Goal: Book appointment/travel/reservation

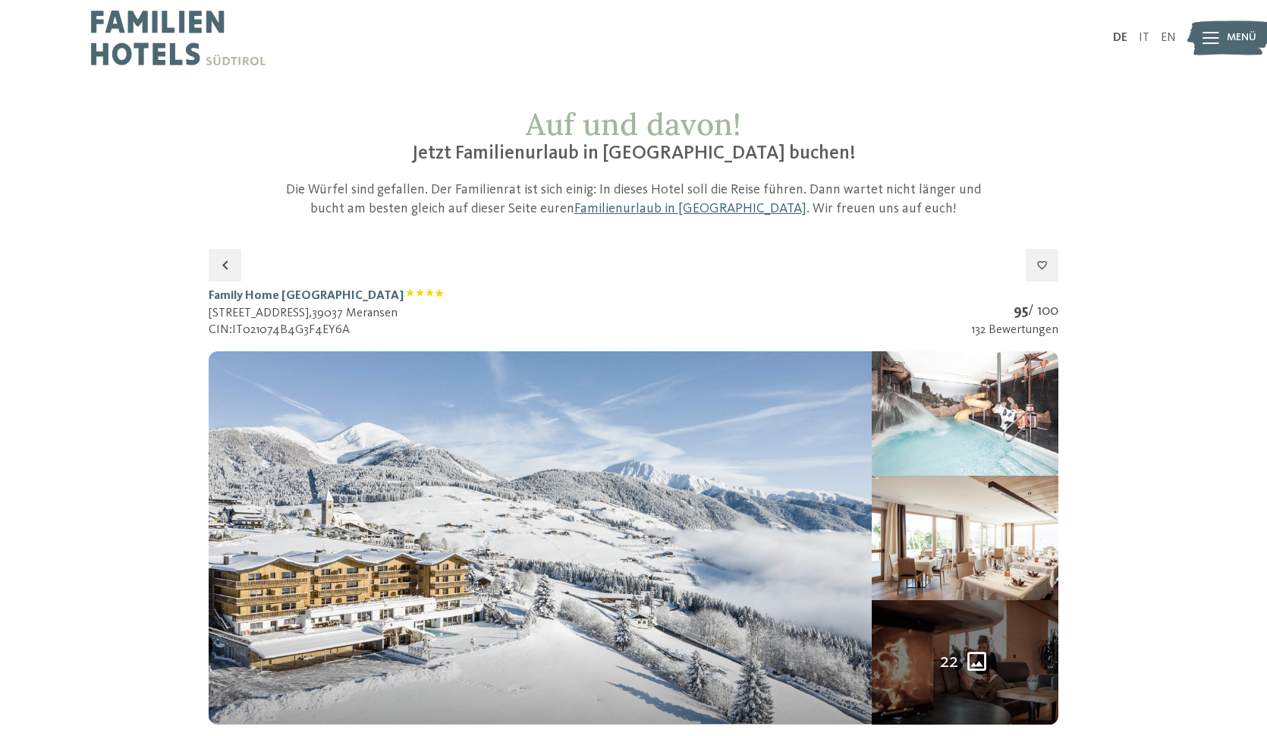
select select "*"
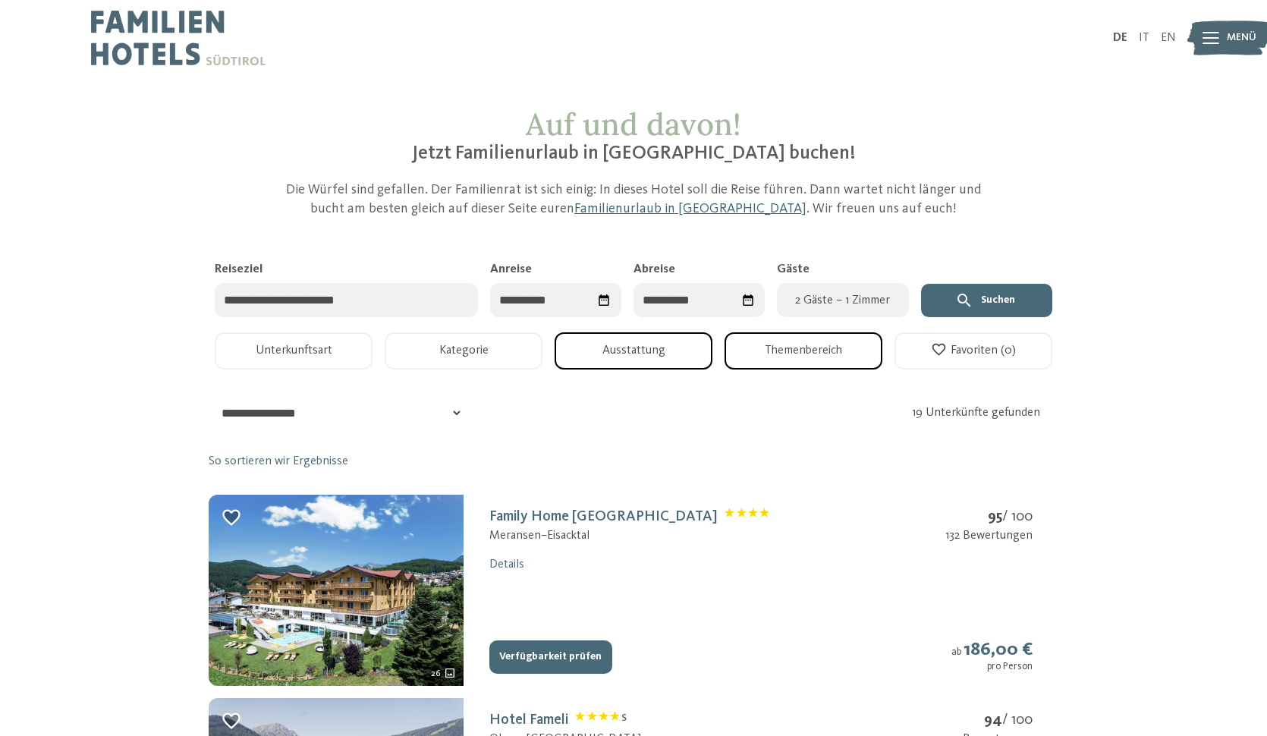
click at [554, 303] on input "Anreise" at bounding box center [555, 300] width 131 height 34
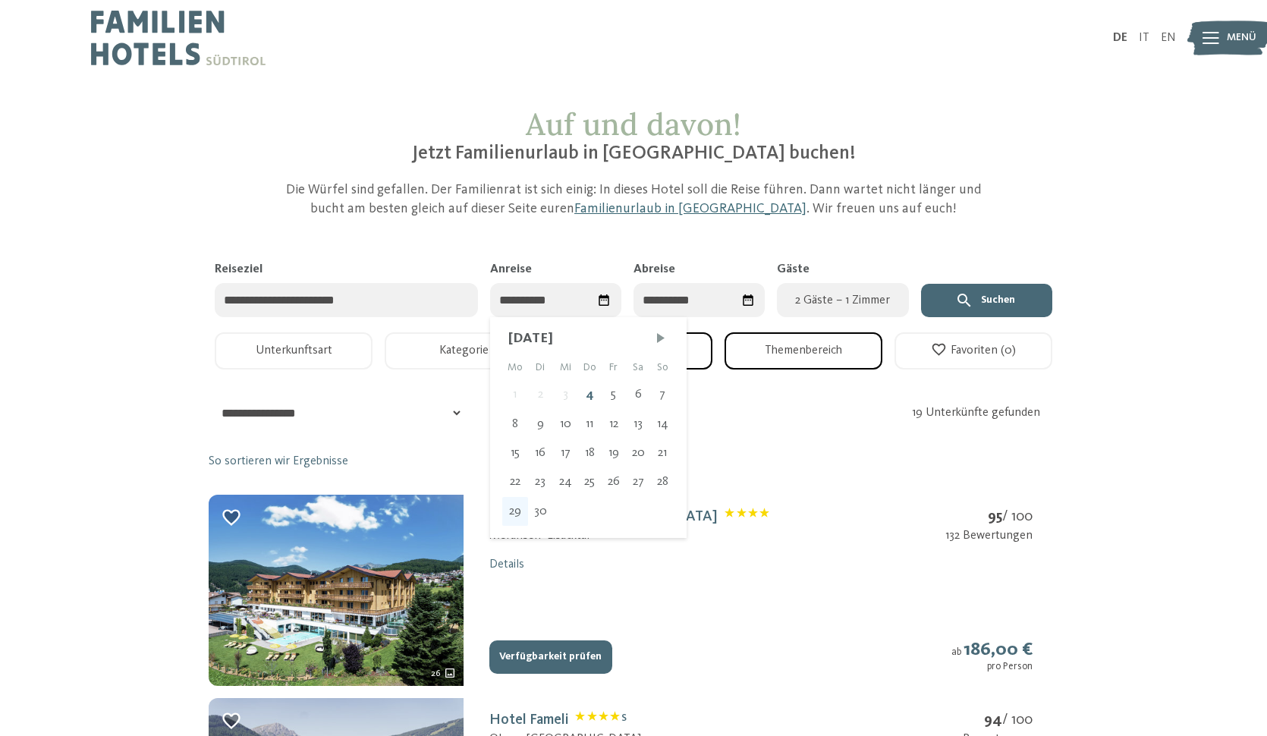
click at [520, 507] on div "29" at bounding box center [515, 511] width 26 height 29
type input "**********"
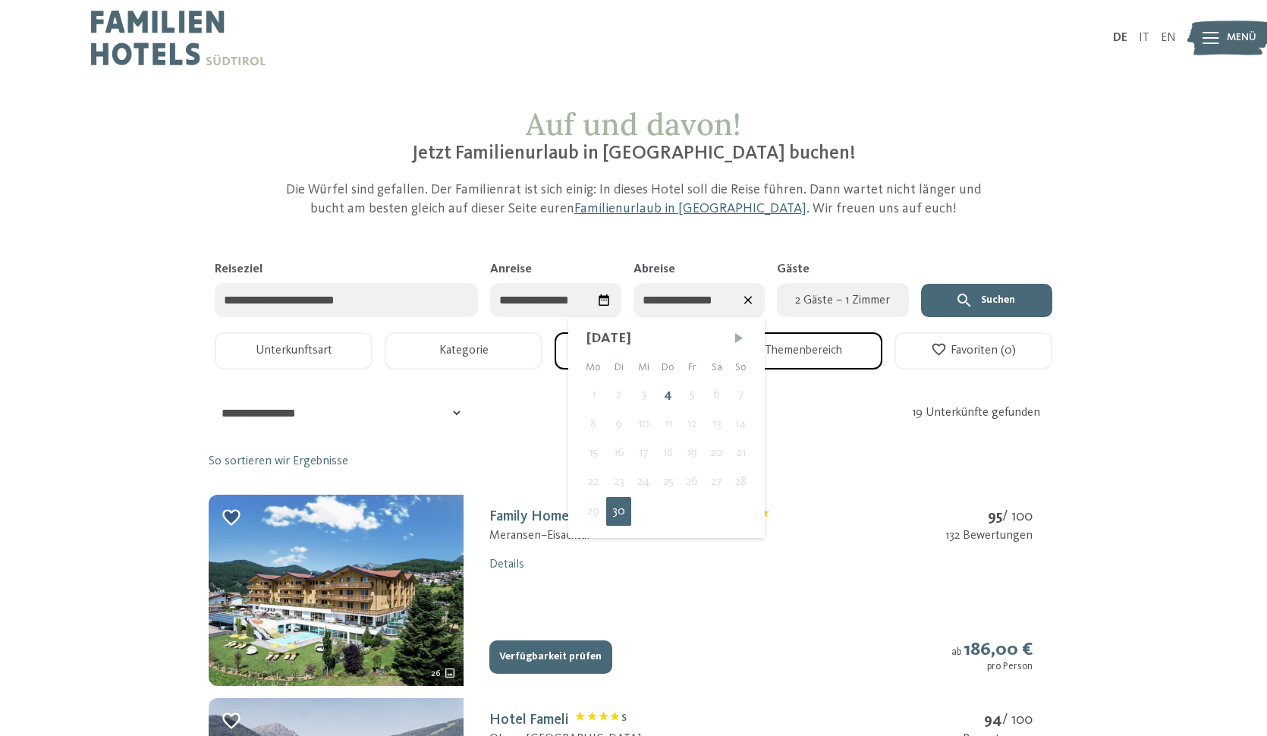
click at [740, 335] on span "Nächster Monat" at bounding box center [738, 338] width 15 height 15
click at [688, 397] on div "3" at bounding box center [692, 394] width 25 height 29
type input "**********"
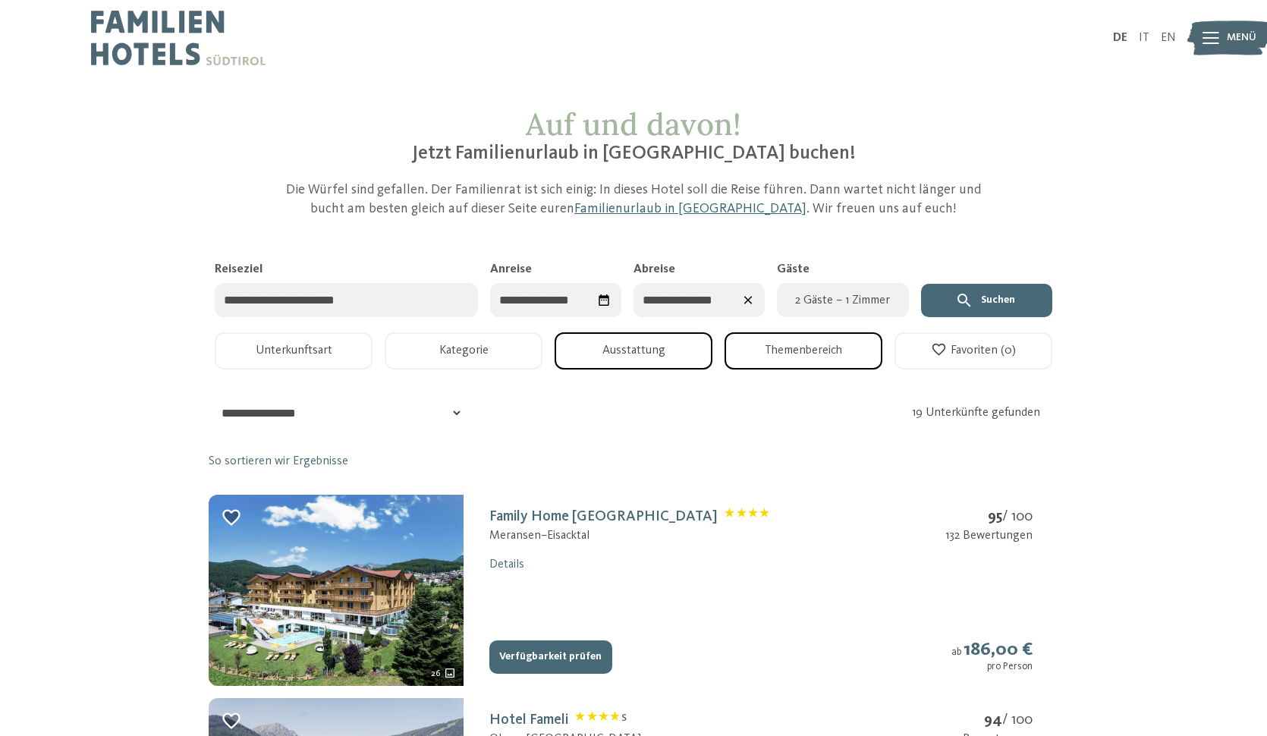
click at [855, 300] on span "2 Gäste – 1 Zimmer" at bounding box center [842, 300] width 113 height 18
select select "*"
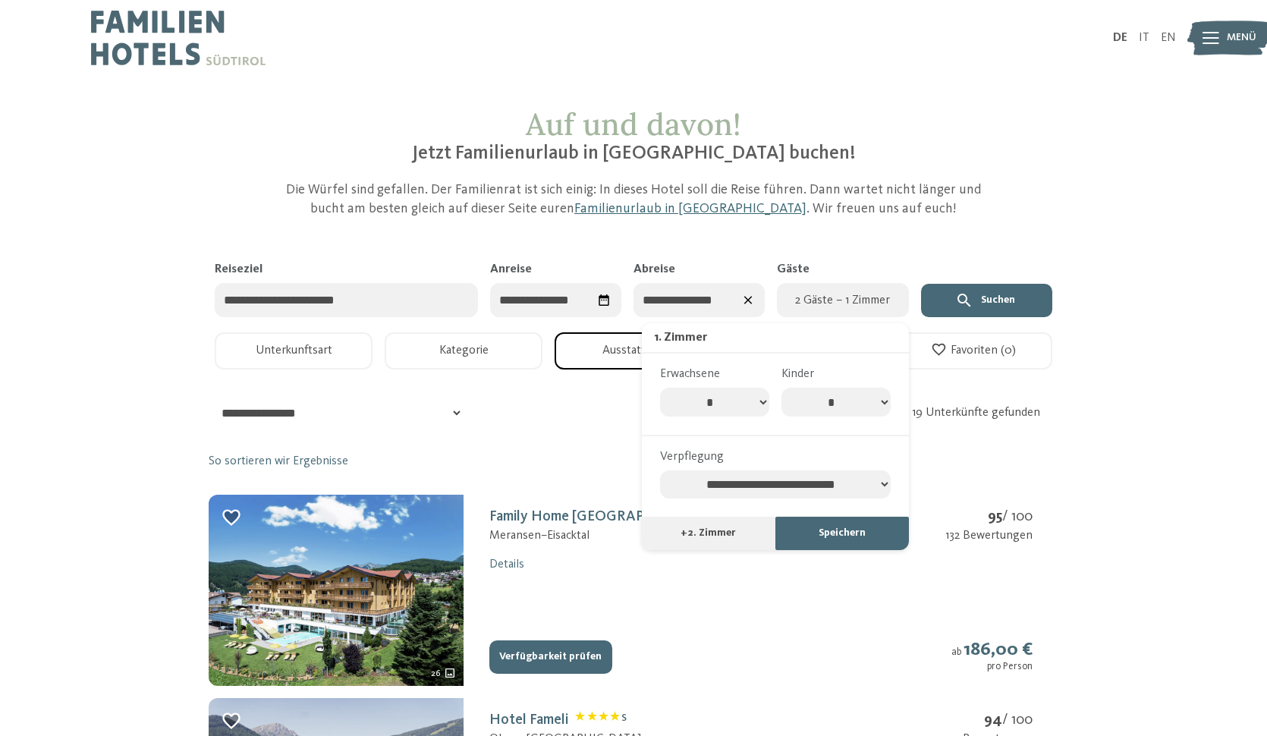
select select "*"
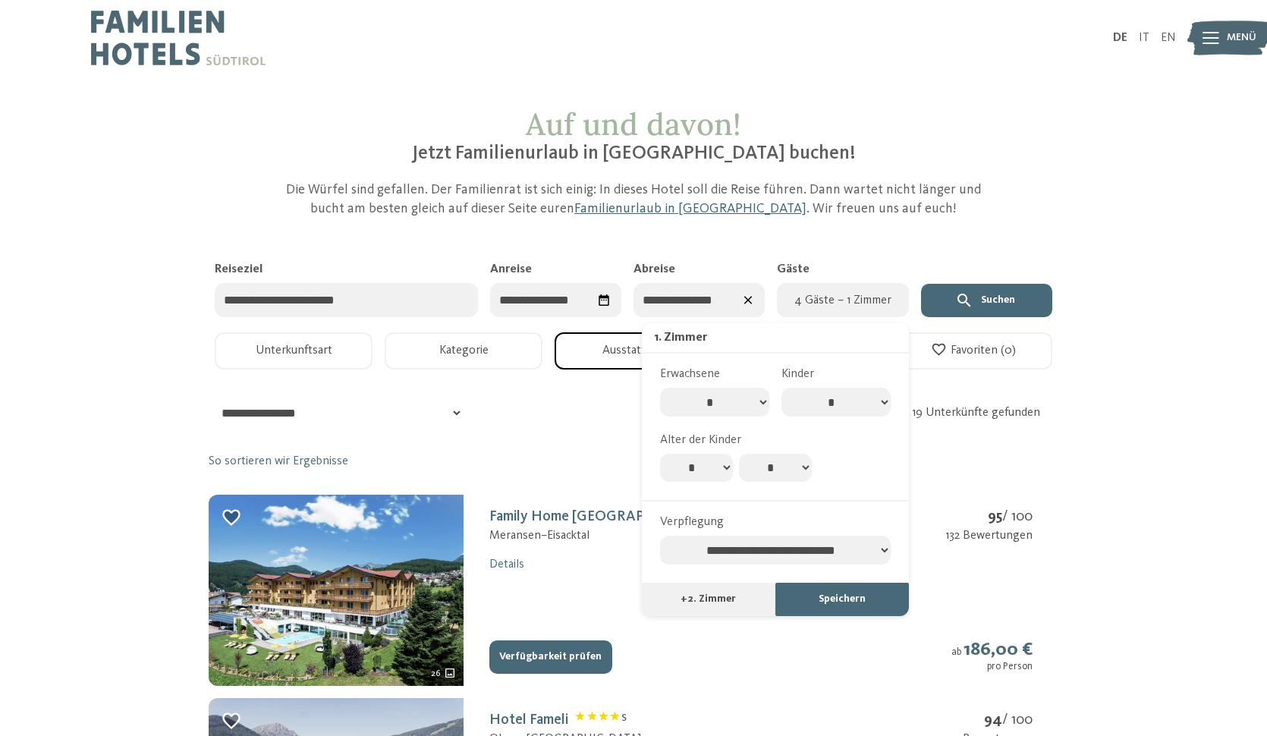
select select "*"
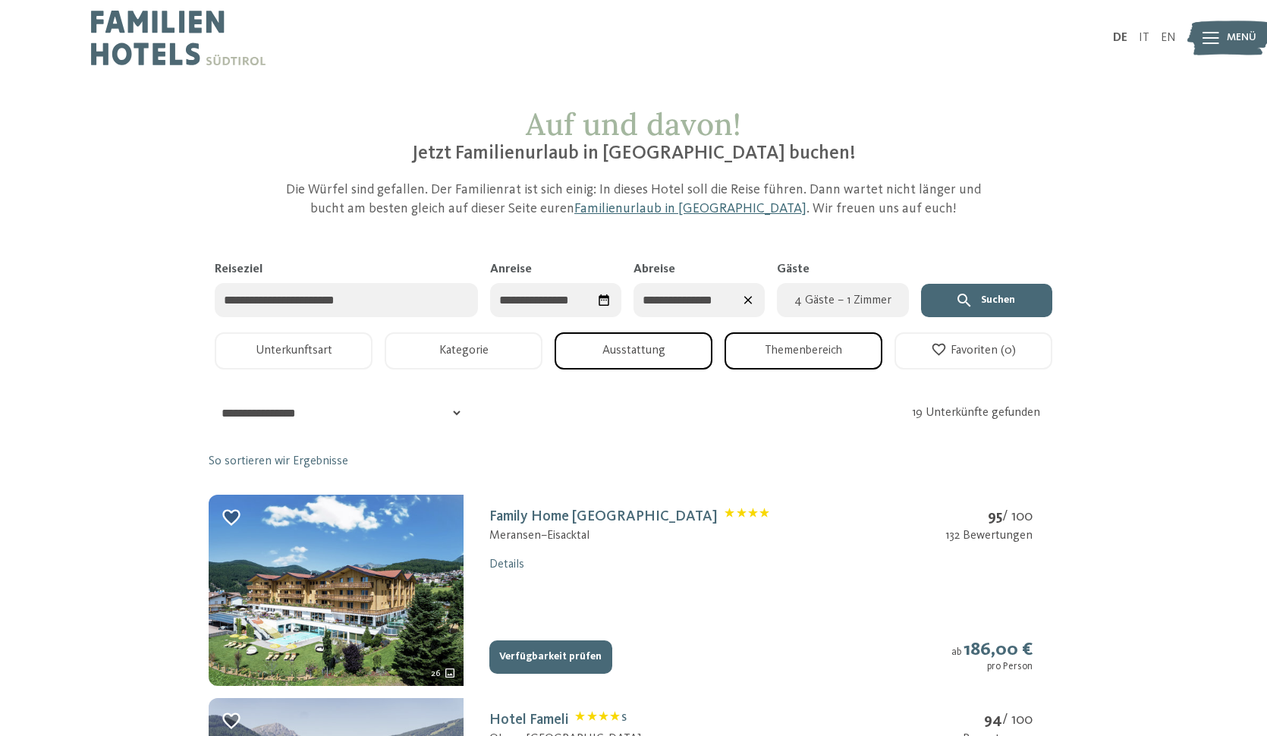
click at [273, 346] on button "Unterkunftsart" at bounding box center [294, 350] width 158 height 37
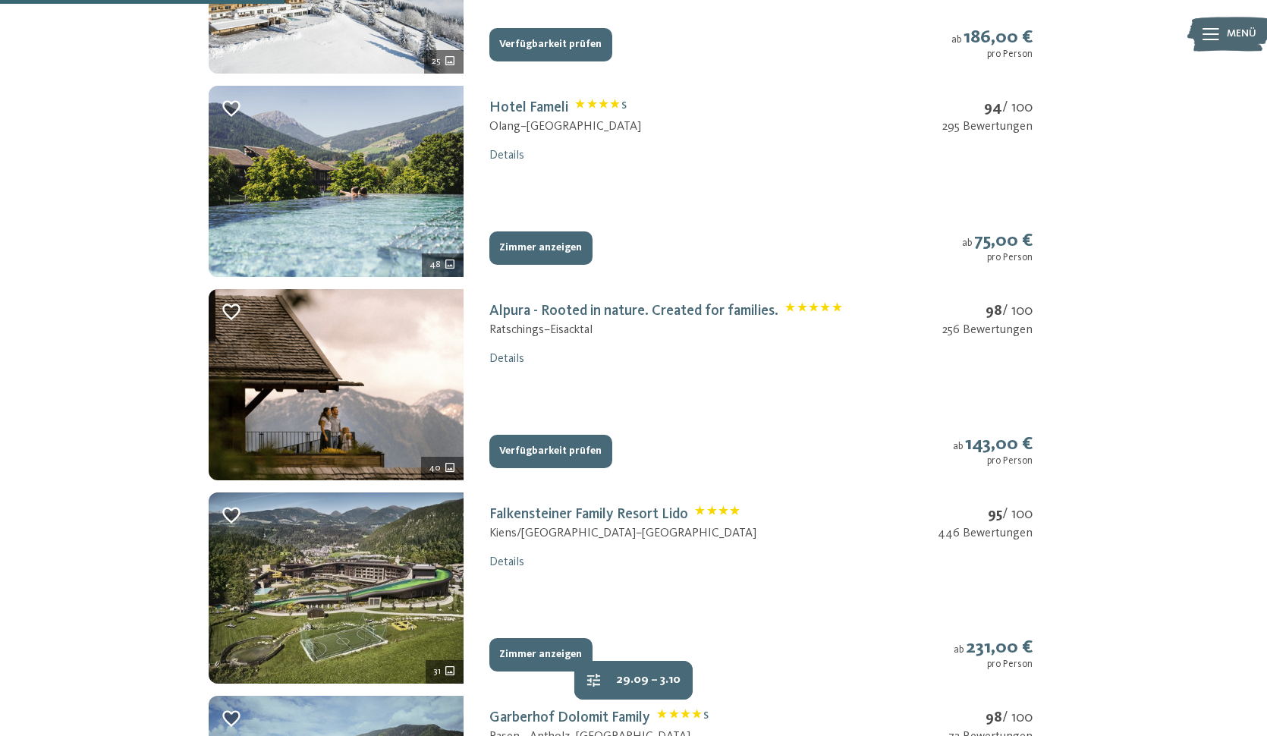
scroll to position [612, 0]
click at [520, 435] on button "Verfügbarkeit prüfen" at bounding box center [550, 451] width 123 height 33
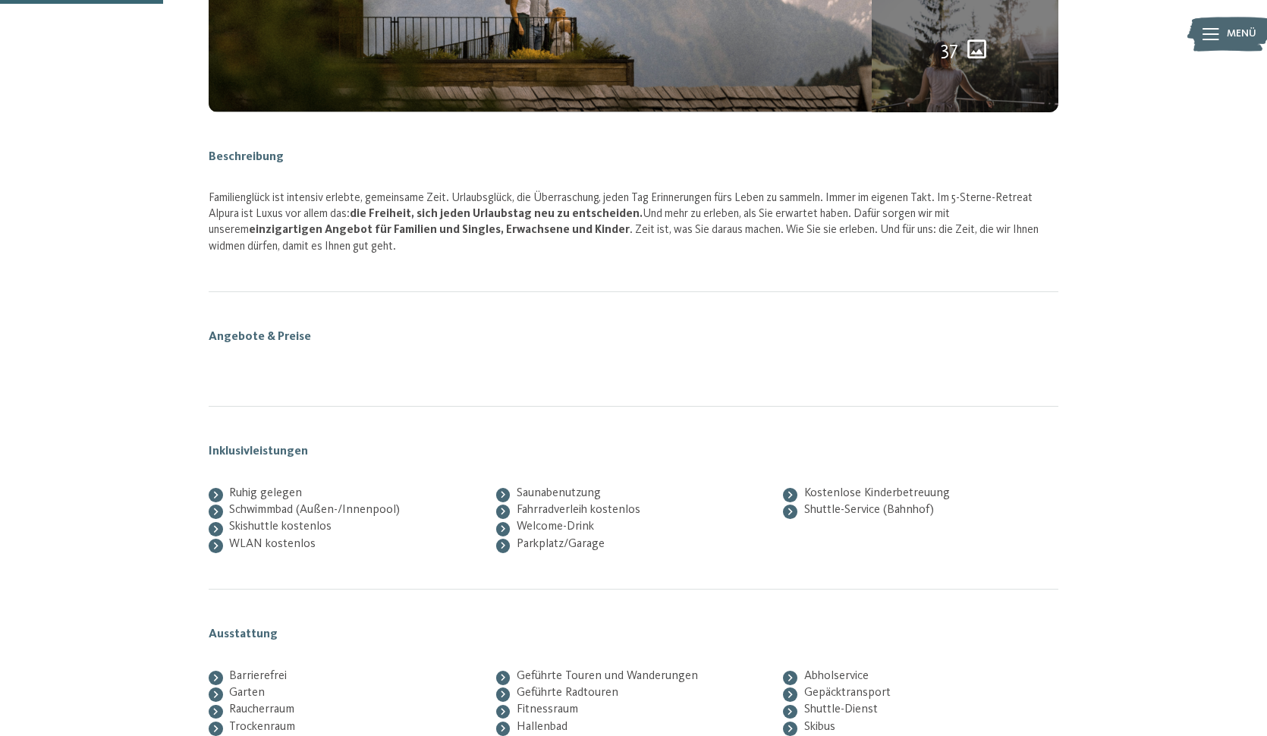
scroll to position [249, 0]
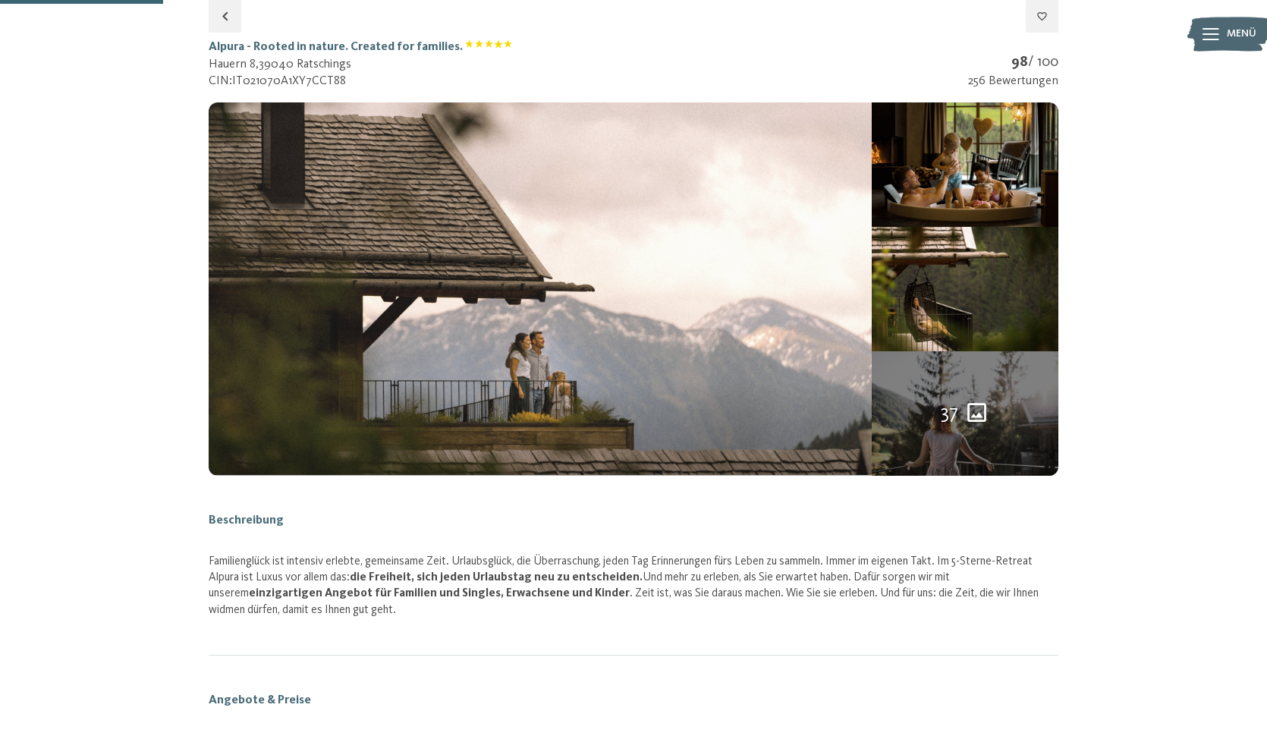
select select "*"
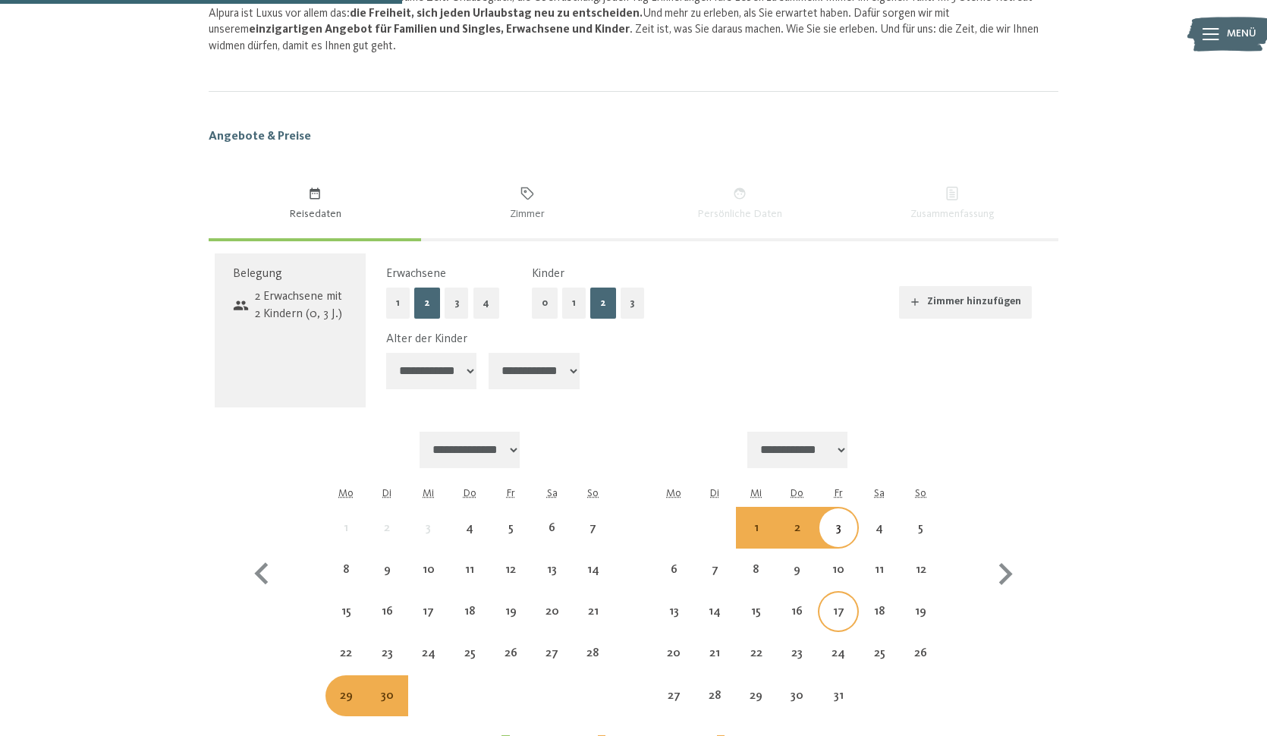
scroll to position [802, 0]
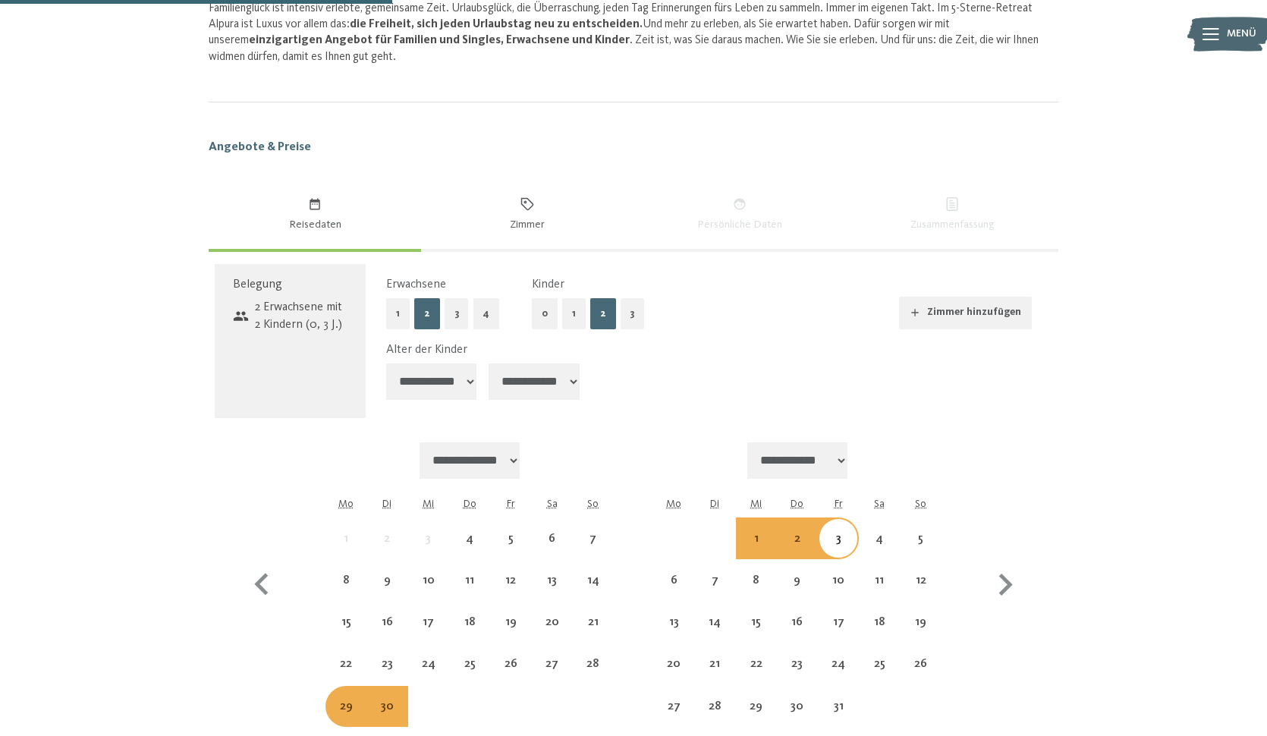
click at [530, 217] on span "Zimmer" at bounding box center [527, 224] width 190 height 15
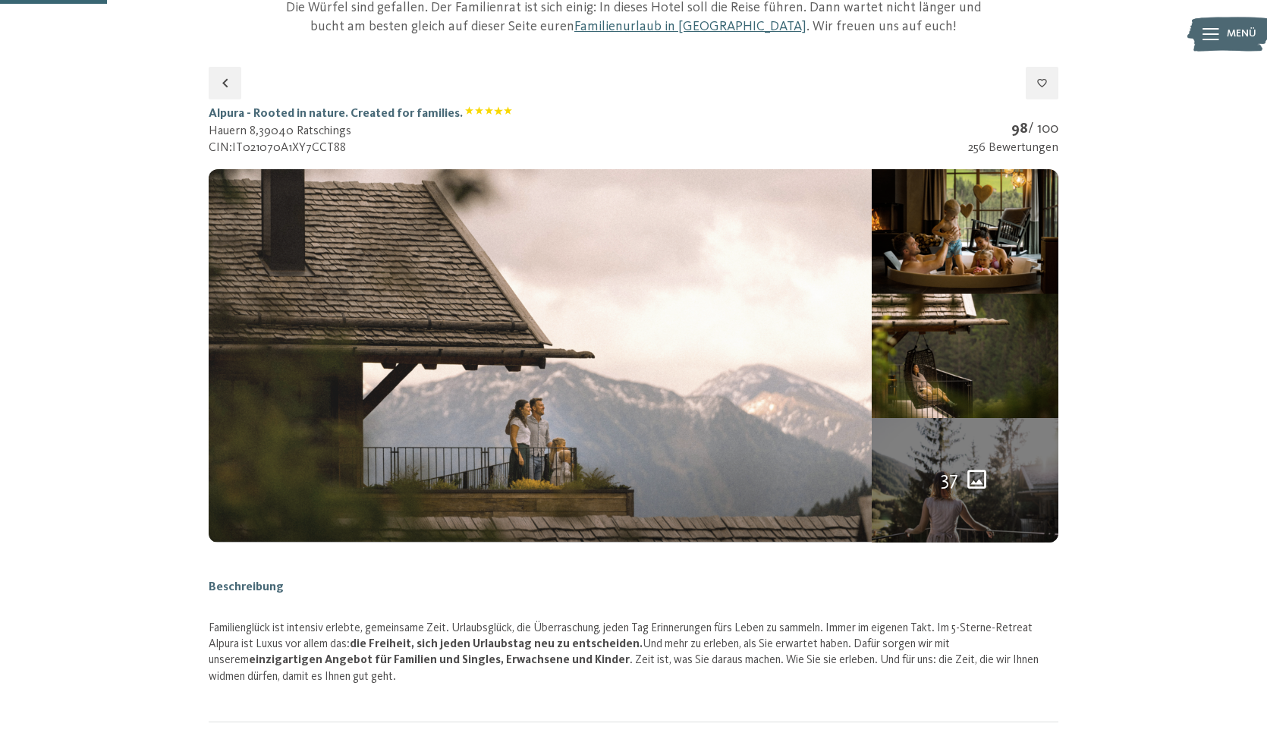
scroll to position [181, 0]
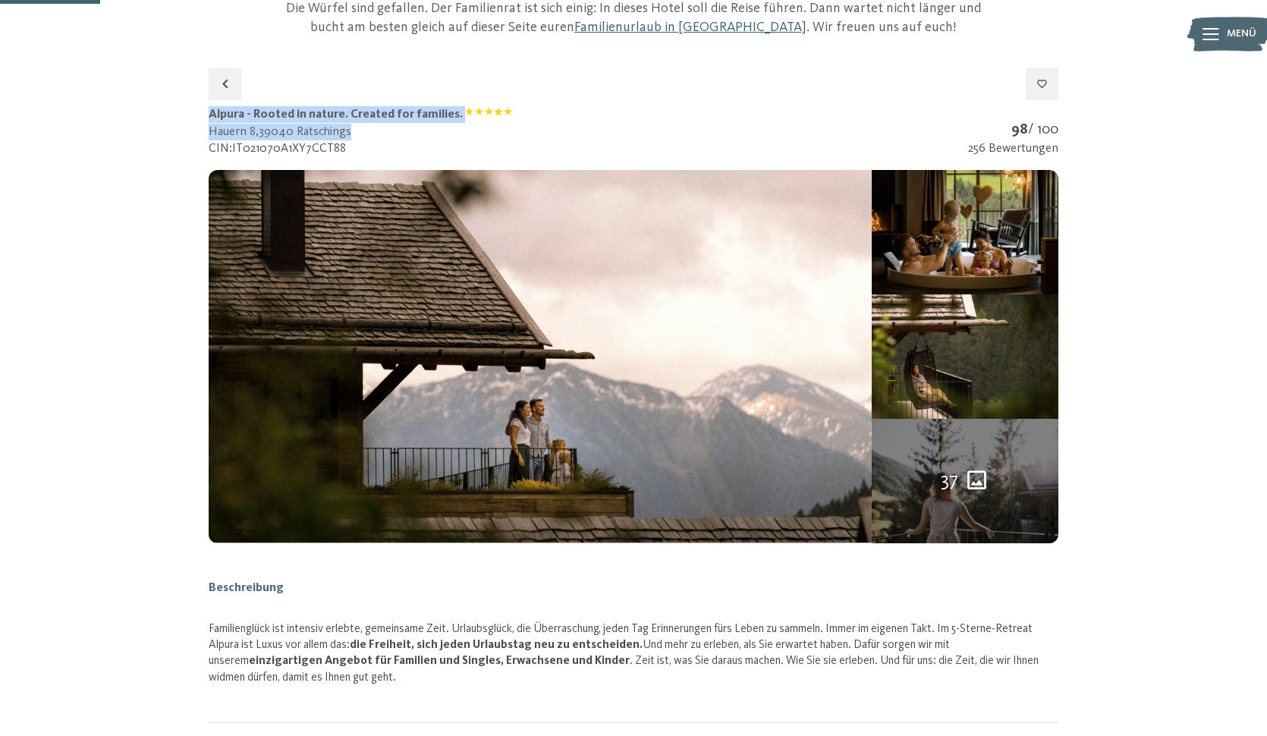
drag, startPoint x: 212, startPoint y: 112, endPoint x: 398, endPoint y: 129, distance: 186.6
click at [398, 129] on div "Alpura - Rooted in nature. Created for families. Hauern 8 , 39040 Ratschings CI…" at bounding box center [360, 131] width 303 height 51
copy div "Alpura - Rooted in nature. Created for families. Hauern 8 , 39040 Ratschings"
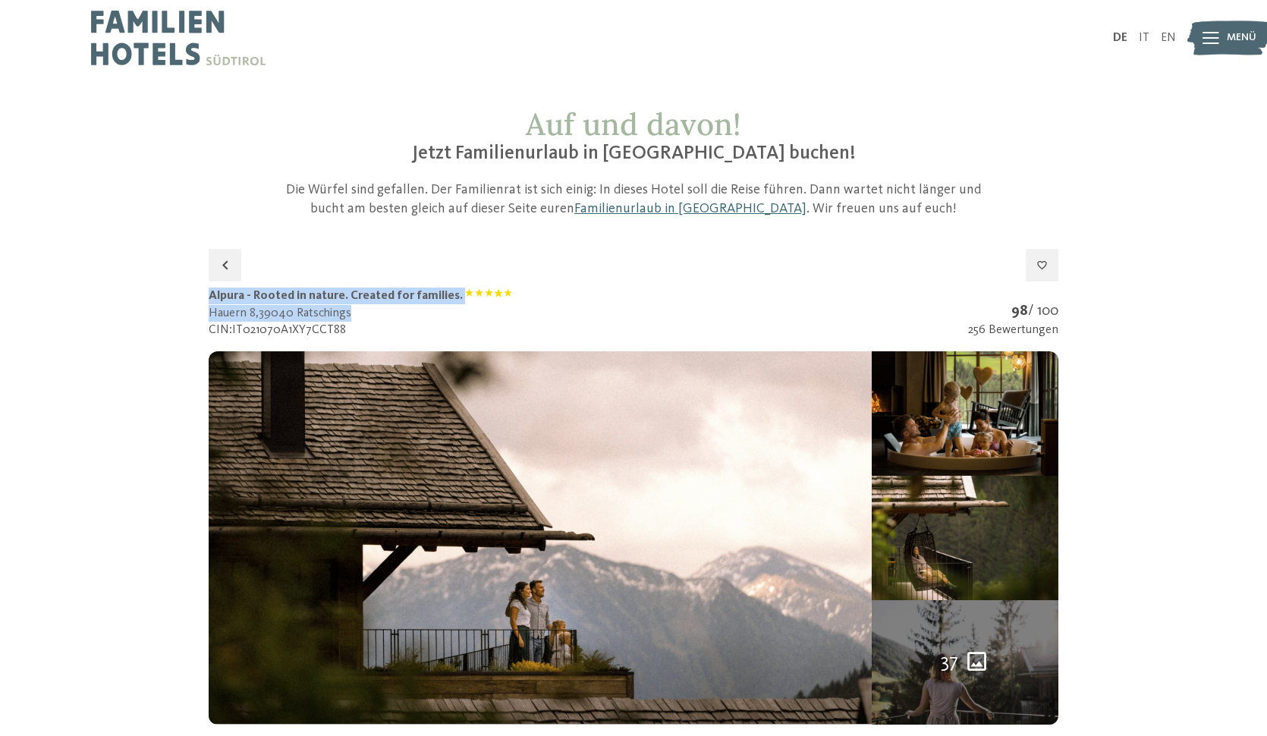
scroll to position [0, 0]
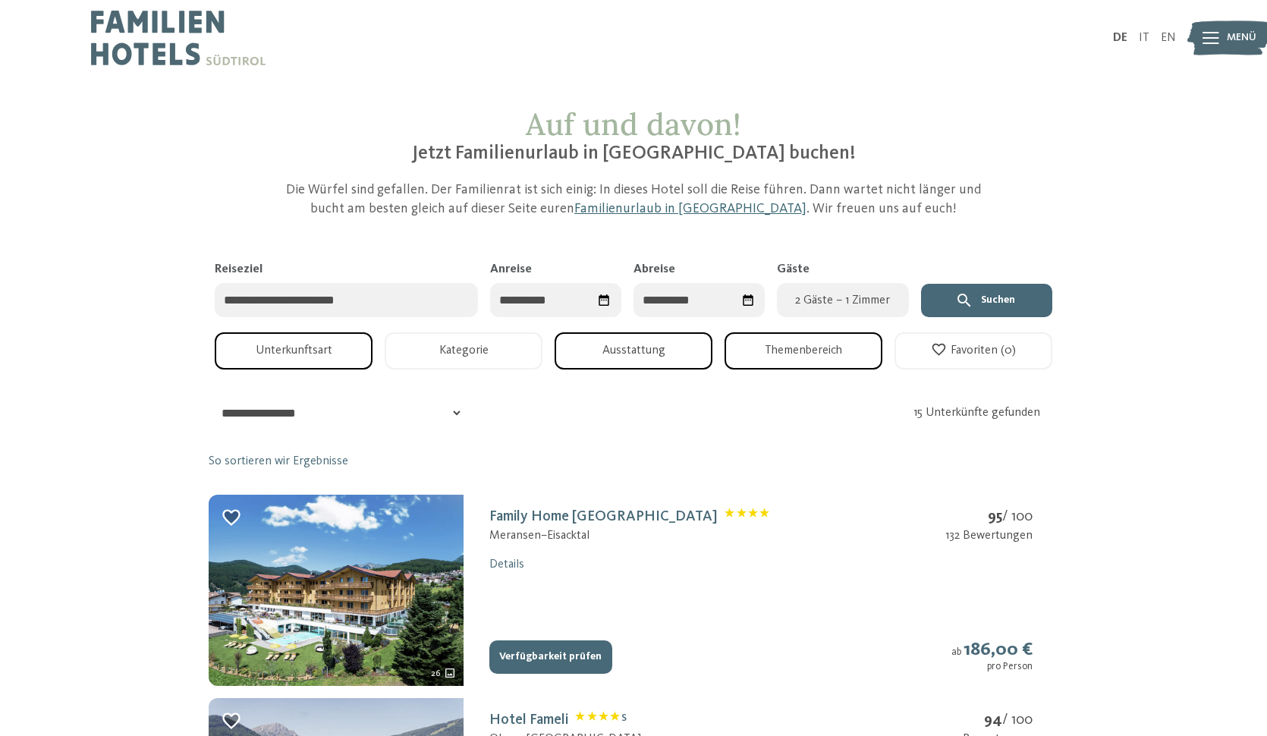
click at [610, 353] on button "Ausstattung" at bounding box center [634, 350] width 158 height 37
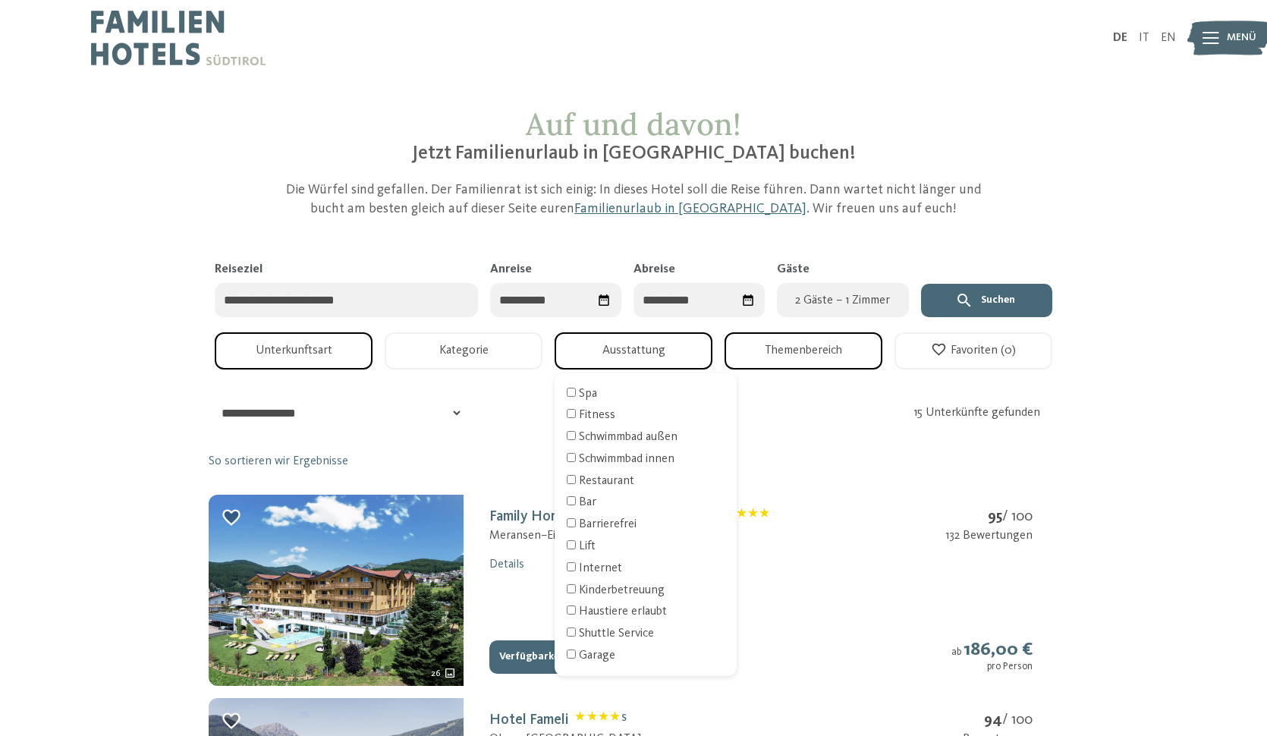
click at [779, 359] on button "Themenbereich" at bounding box center [803, 350] width 158 height 37
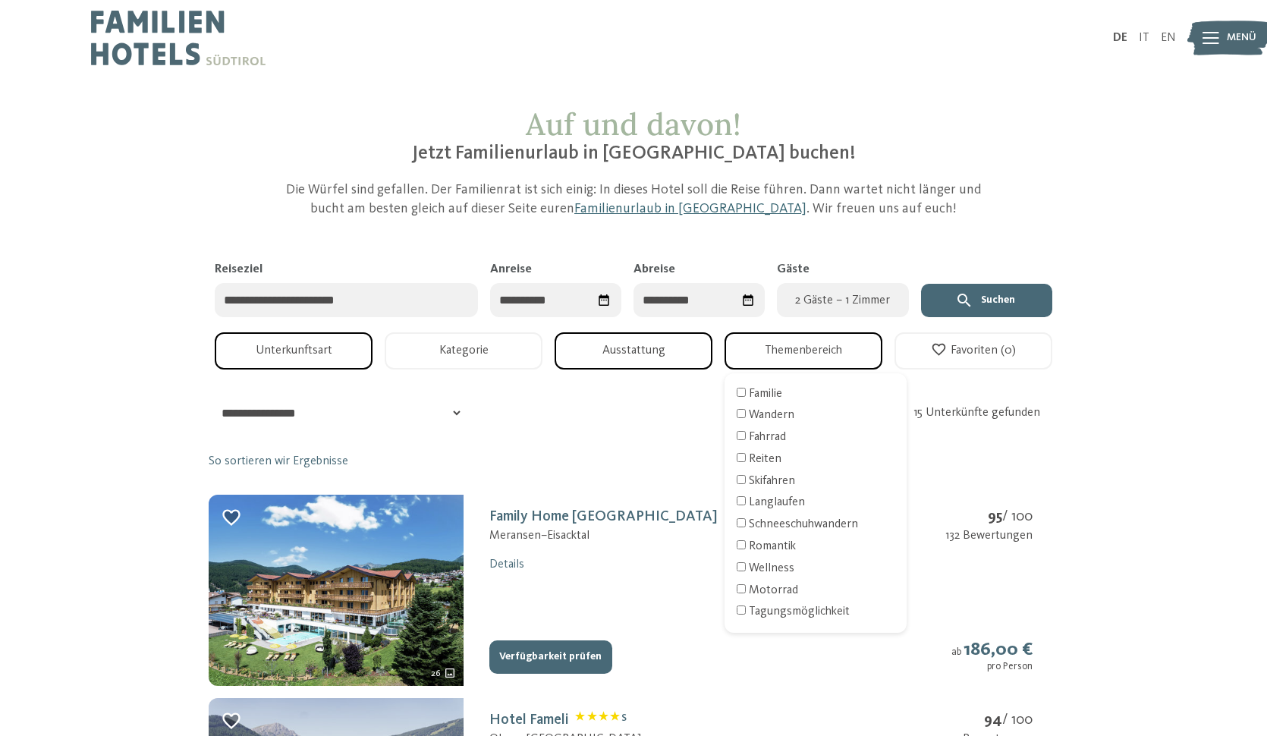
click at [779, 359] on button "Themenbereich" at bounding box center [803, 350] width 158 height 37
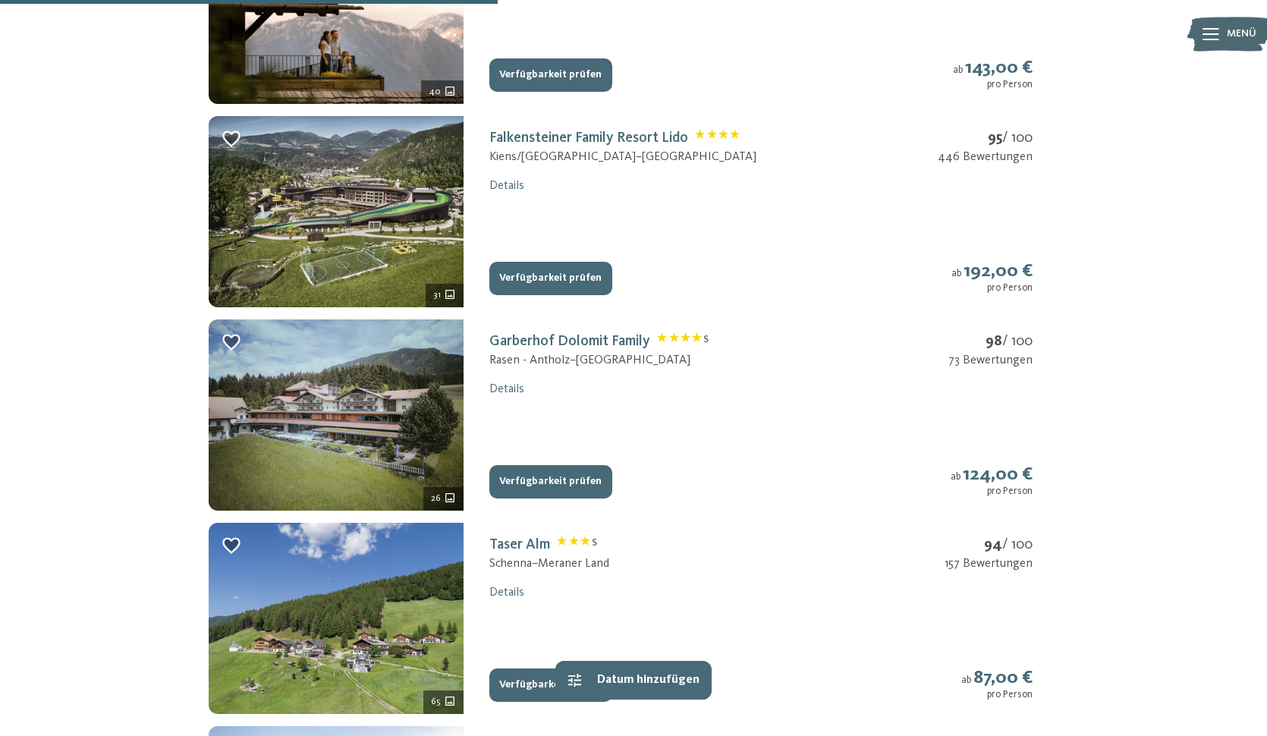
scroll to position [1116, 0]
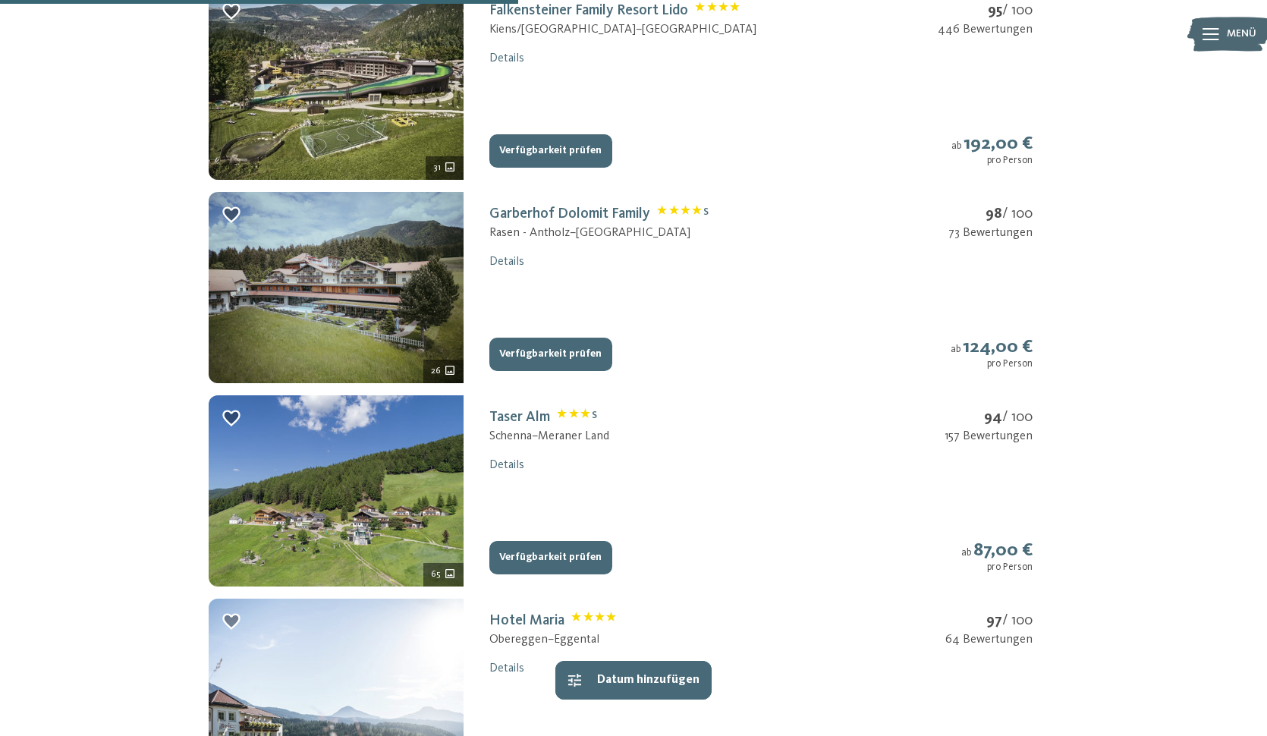
click at [560, 348] on button "Verfügbarkeit prüfen" at bounding box center [550, 354] width 123 height 33
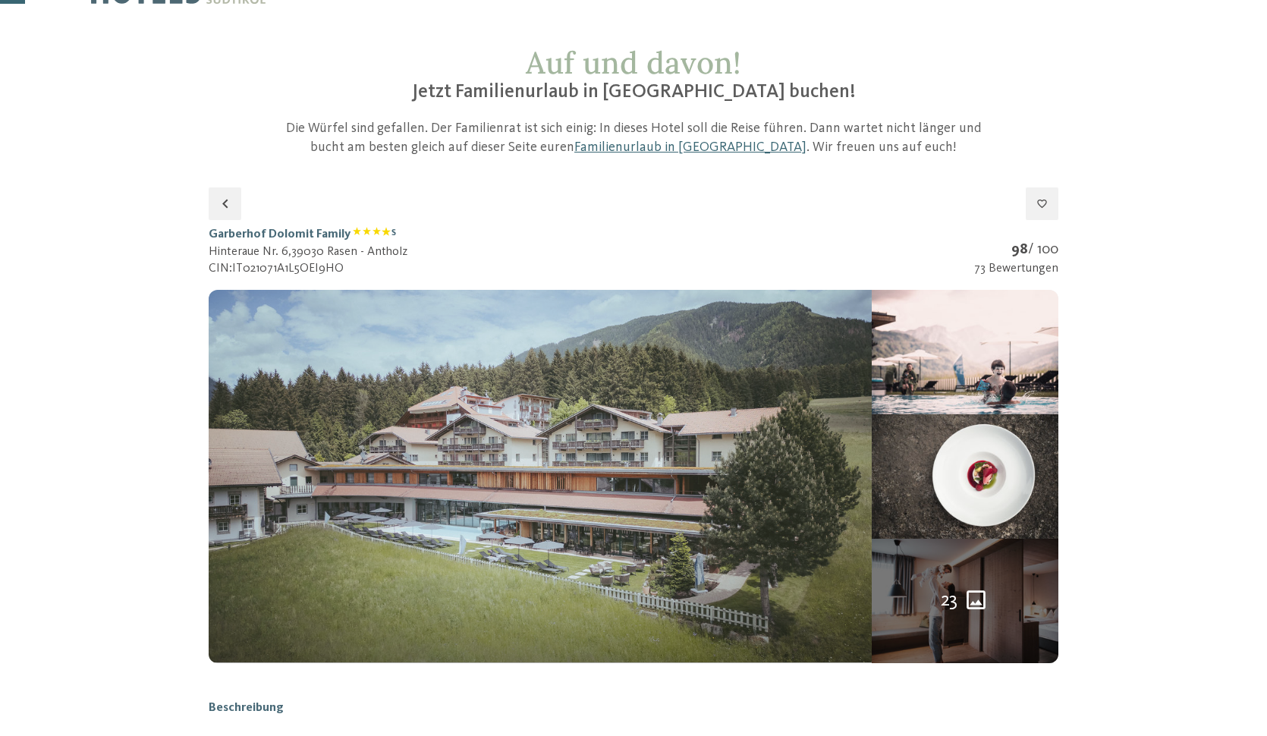
scroll to position [20, 0]
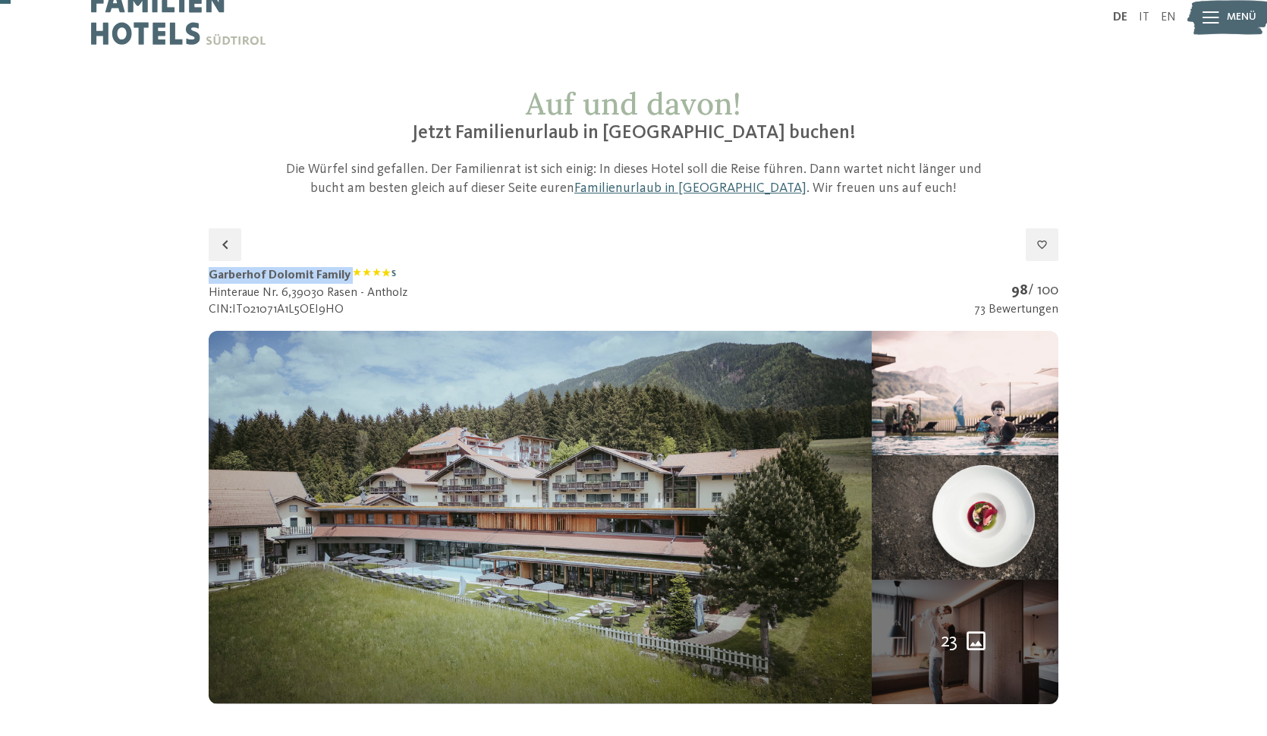
drag, startPoint x: 210, startPoint y: 274, endPoint x: 352, endPoint y: 276, distance: 141.9
click at [352, 276] on h1 "Garberhof Dolomit Family S" at bounding box center [308, 275] width 199 height 17
copy h1 "Garberhof Dolomit Family"
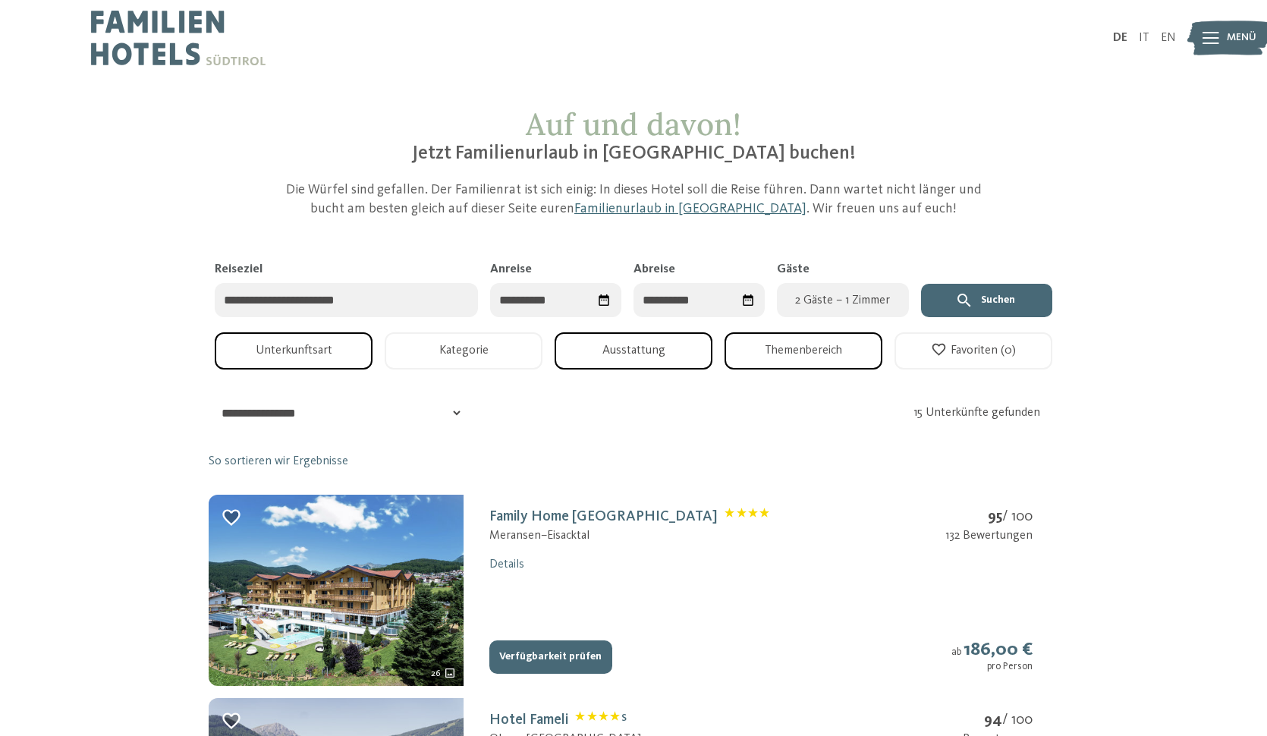
click at [385, 401] on select "**********" at bounding box center [336, 413] width 253 height 30
select select "*"
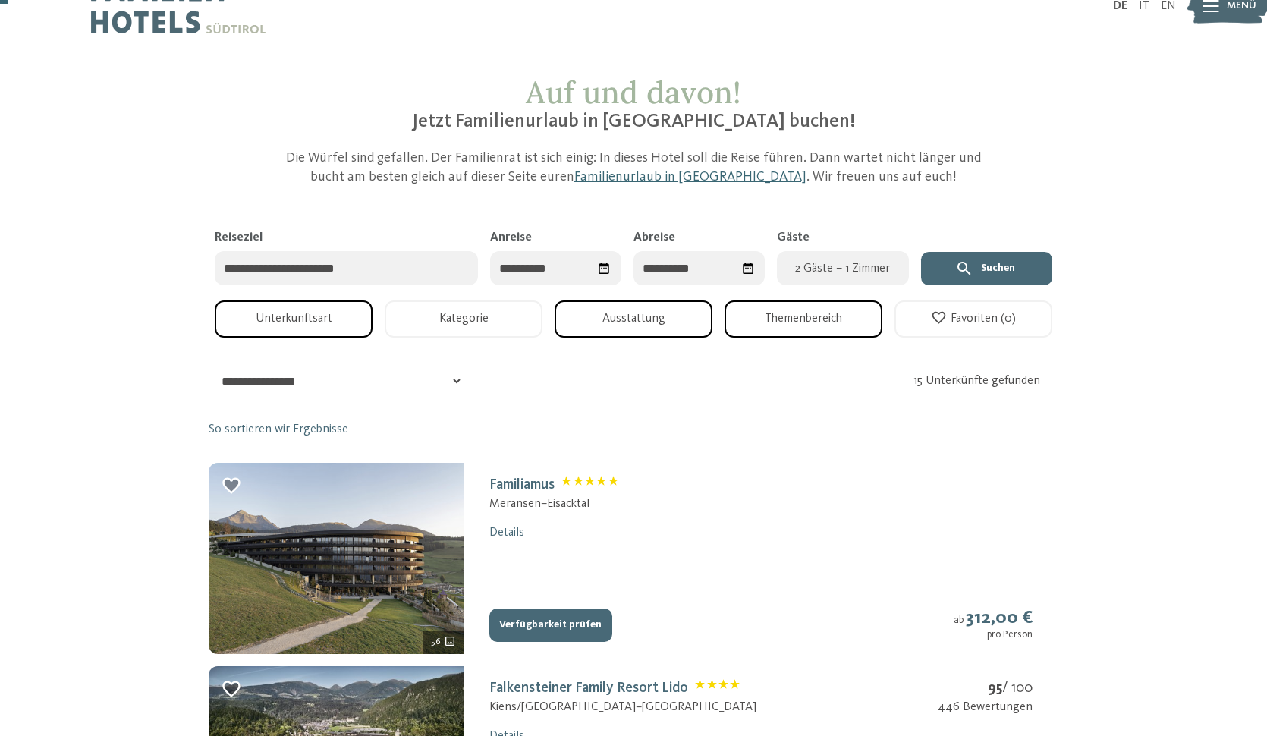
scroll to position [38, 0]
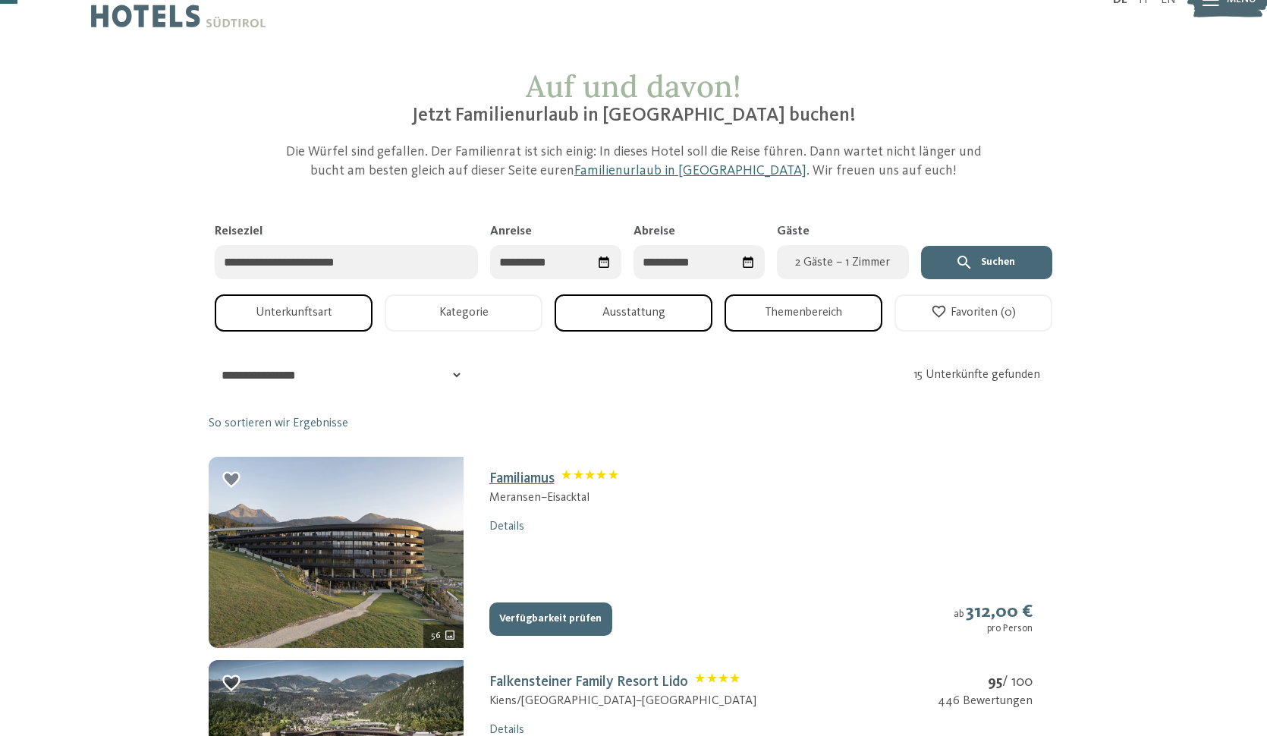
click at [516, 471] on link "Familiamus" at bounding box center [553, 478] width 129 height 15
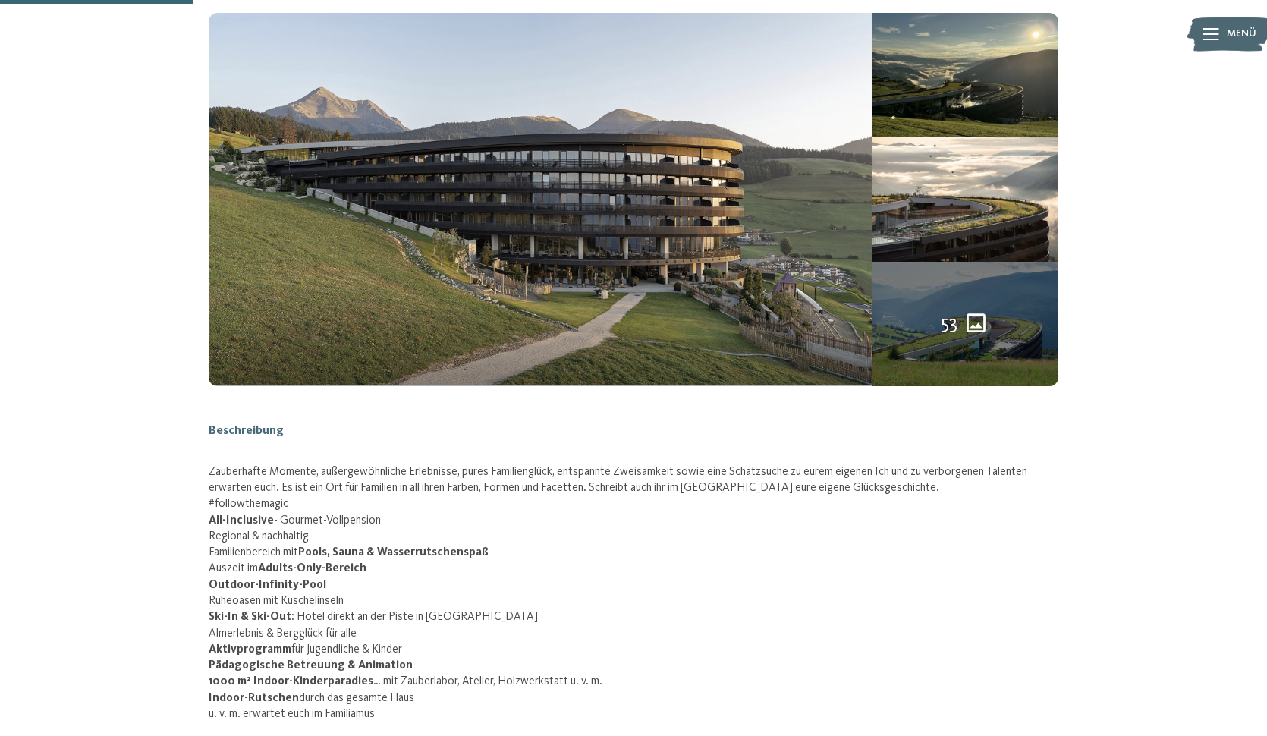
scroll to position [319, 0]
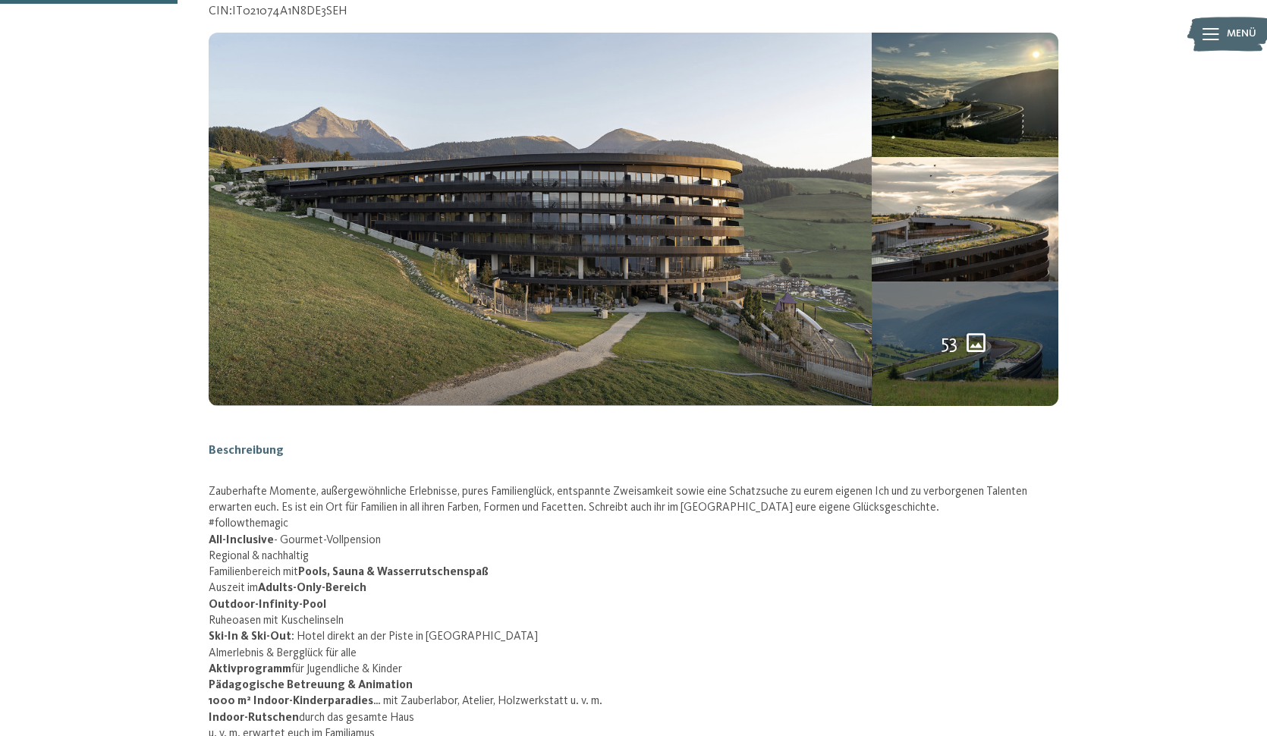
click at [953, 335] on span "53" at bounding box center [949, 343] width 17 height 27
click at [0, 0] on button "button" at bounding box center [0, 0] width 0 height 0
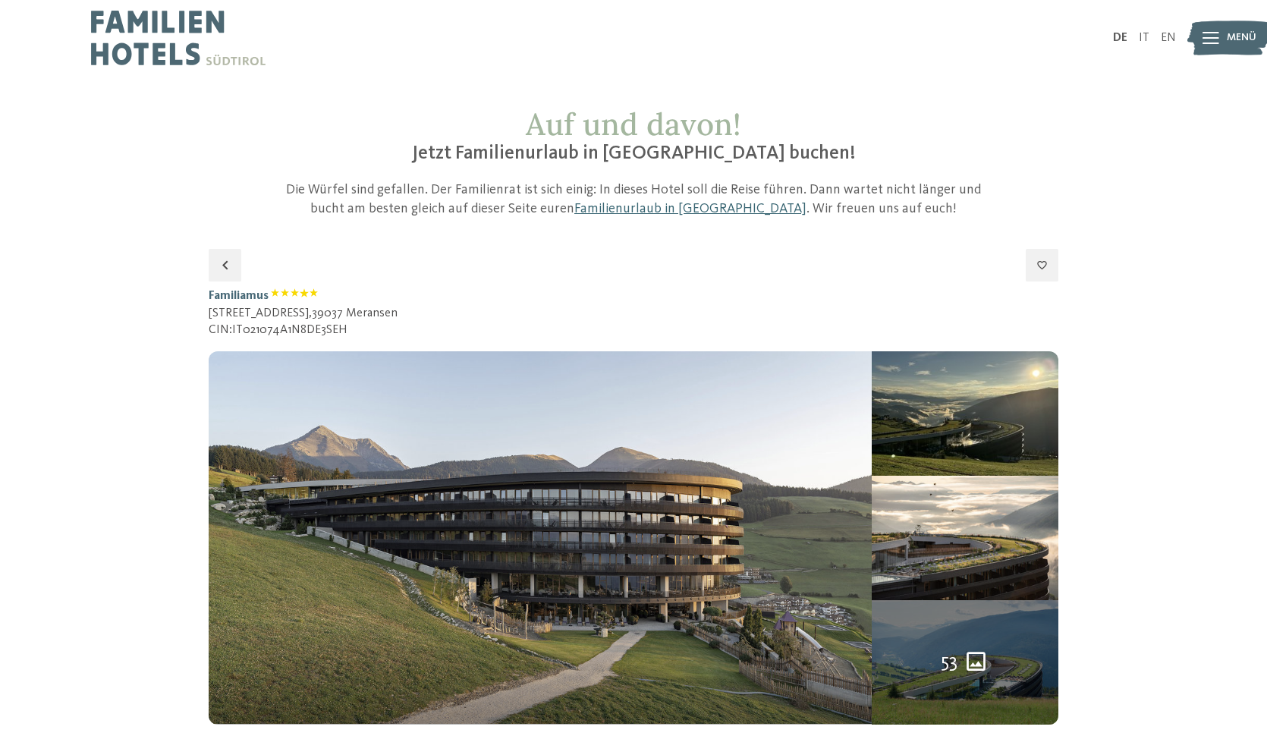
scroll to position [0, 0]
click at [638, 211] on link "Familienurlaub in [GEOGRAPHIC_DATA]" at bounding box center [690, 209] width 232 height 14
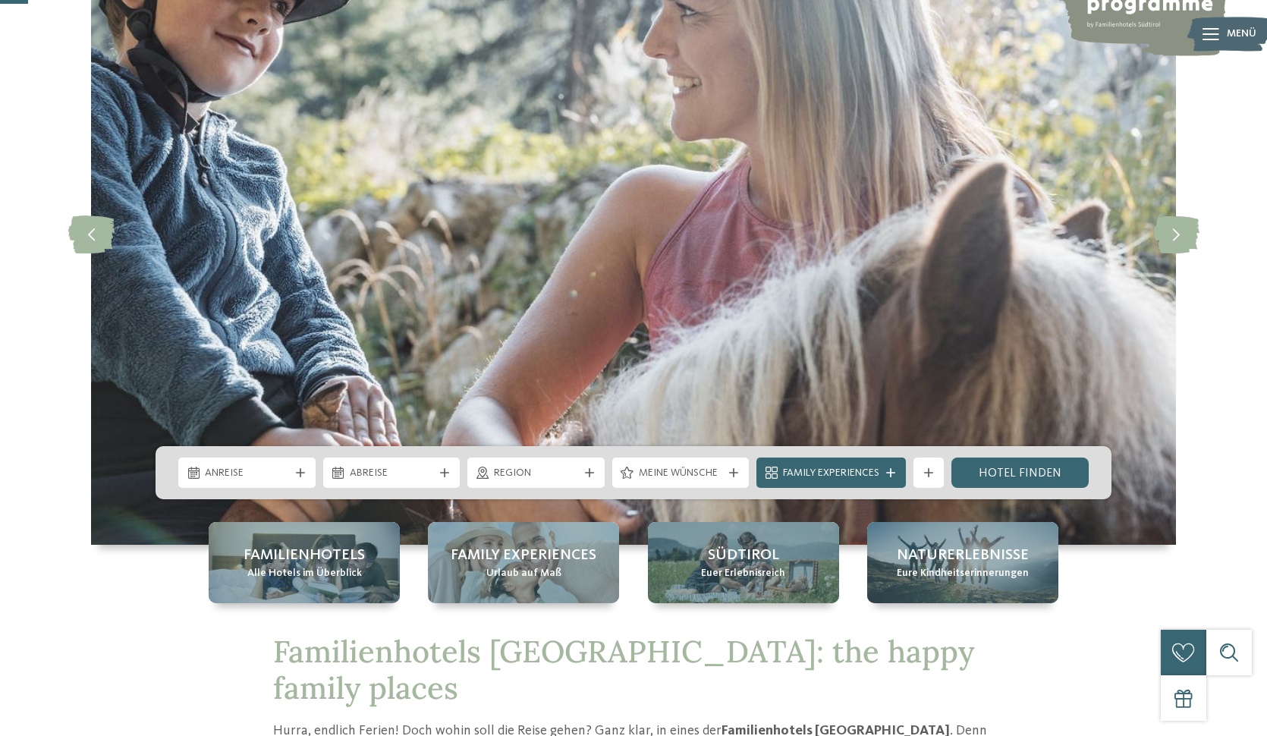
scroll to position [154, 0]
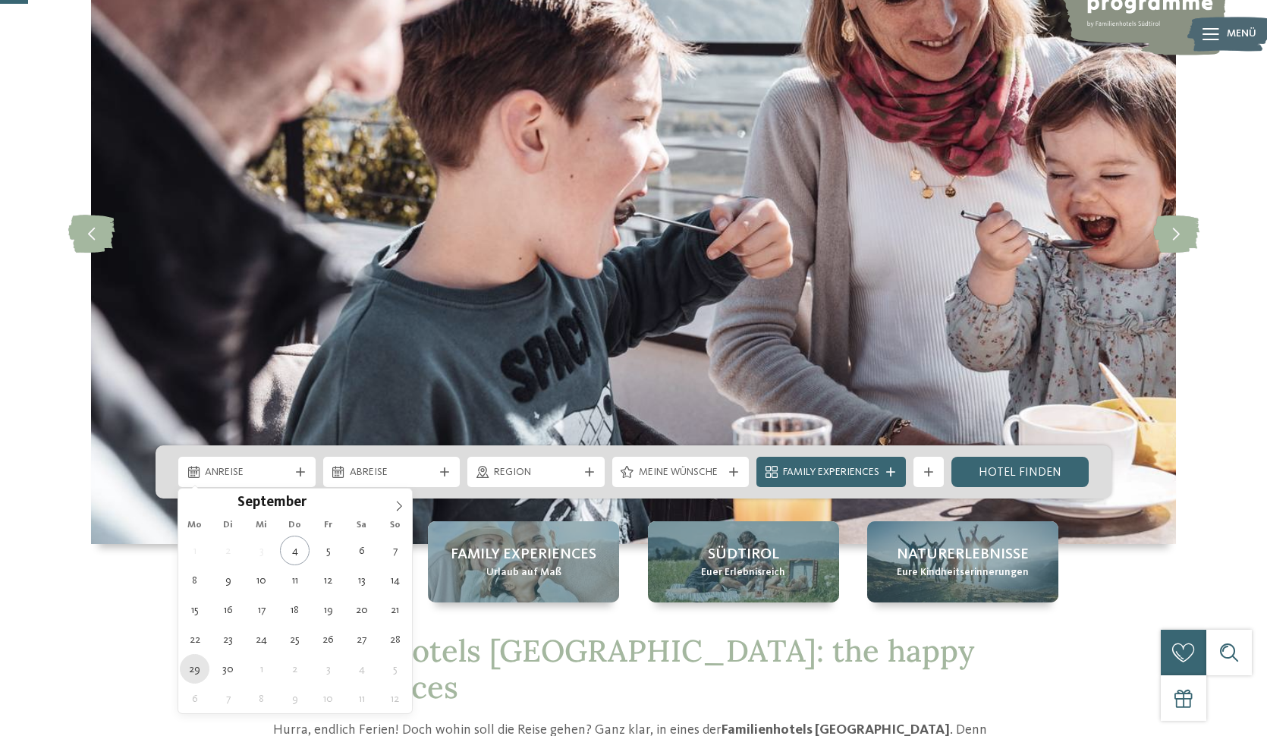
type div "[DATE]"
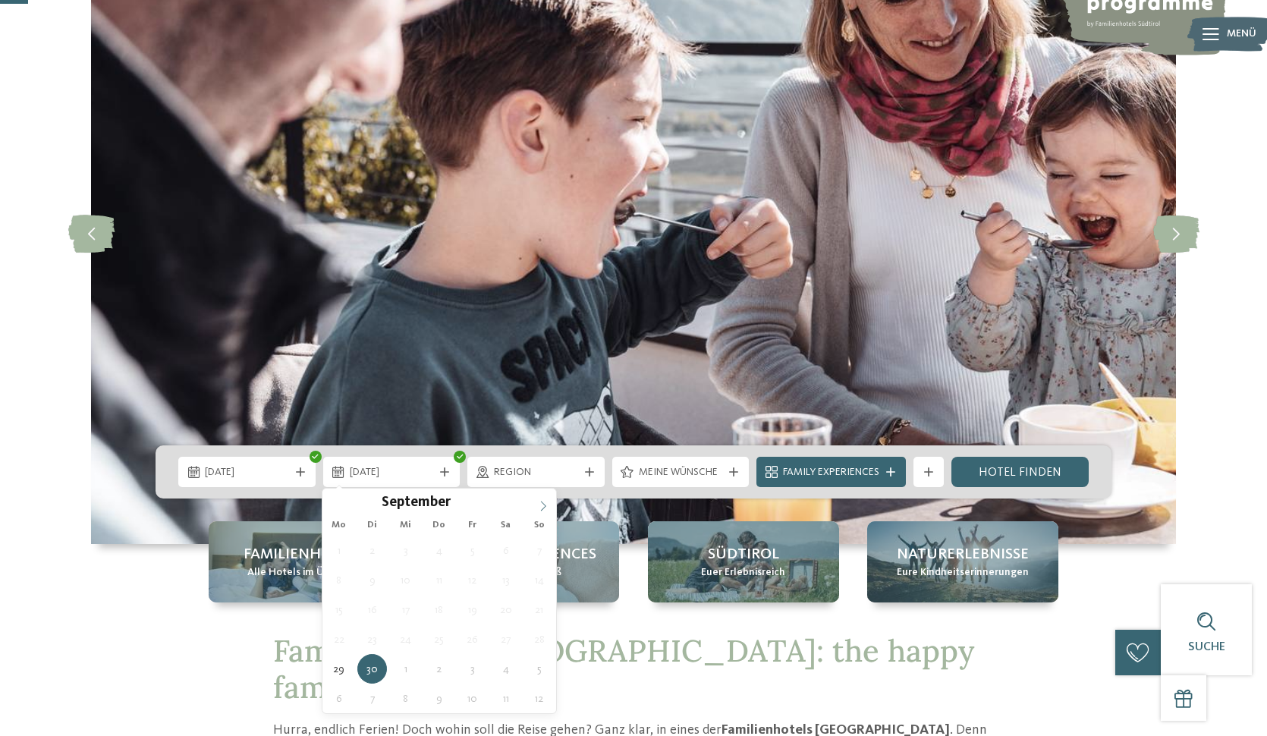
click at [542, 499] on span at bounding box center [543, 502] width 26 height 26
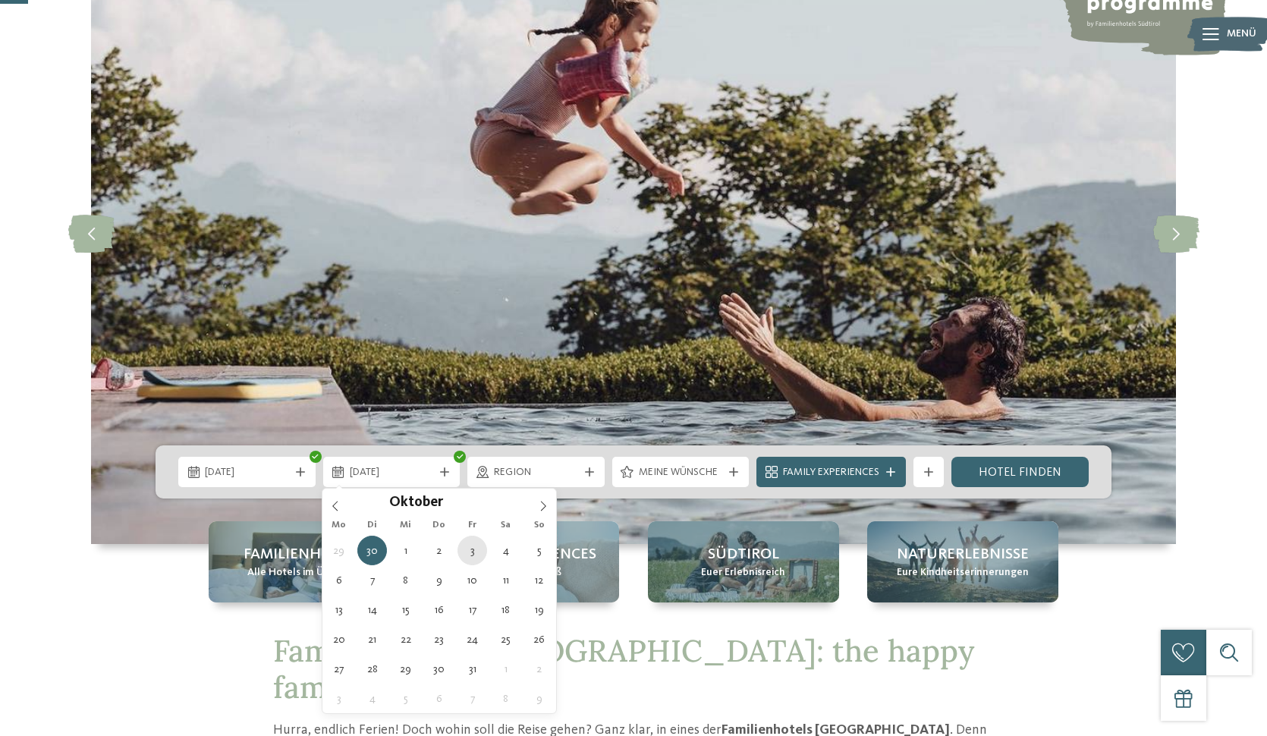
type div "[DATE]"
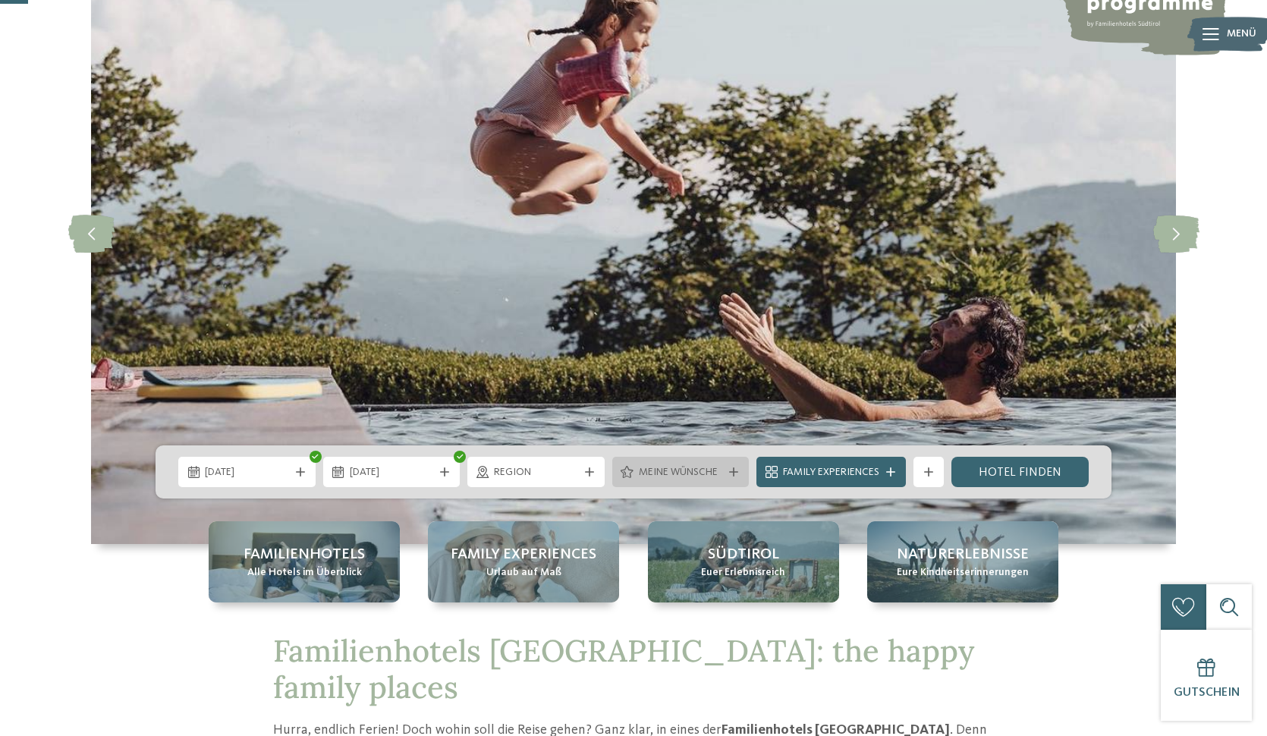
click at [731, 471] on icon at bounding box center [733, 471] width 9 height 9
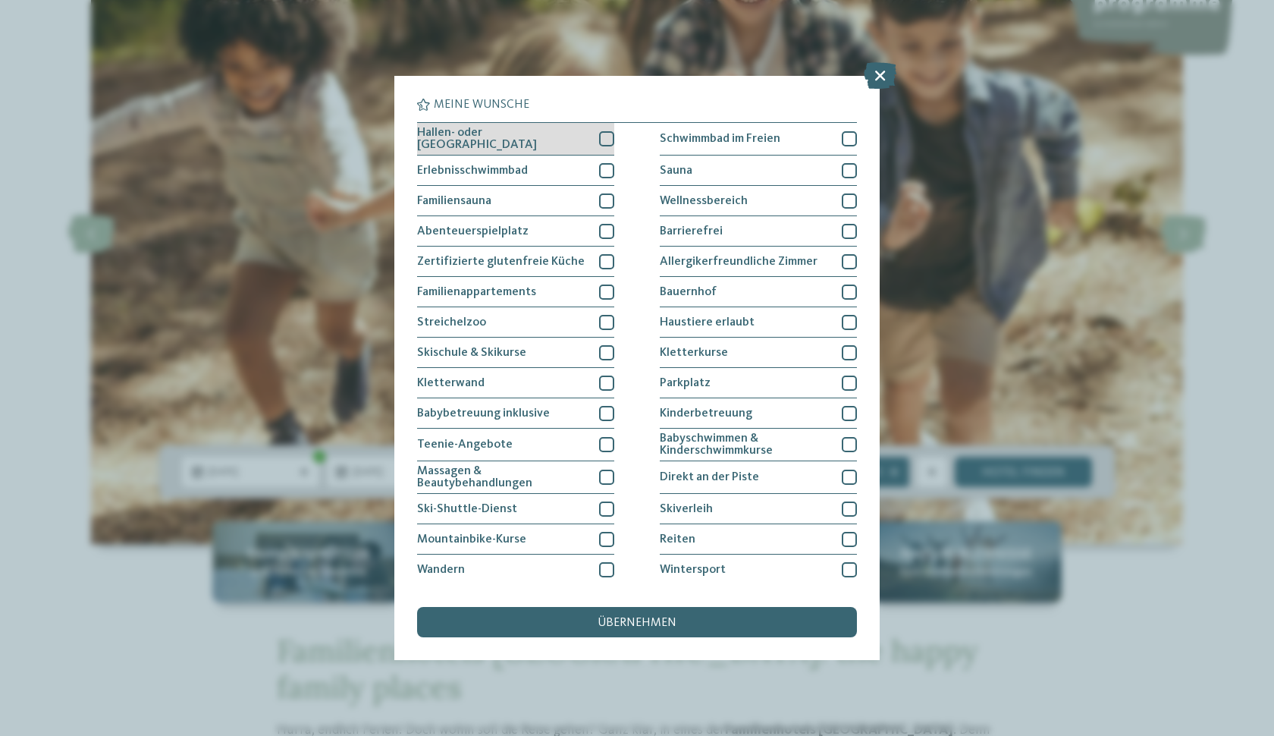
click at [610, 139] on div at bounding box center [606, 138] width 15 height 15
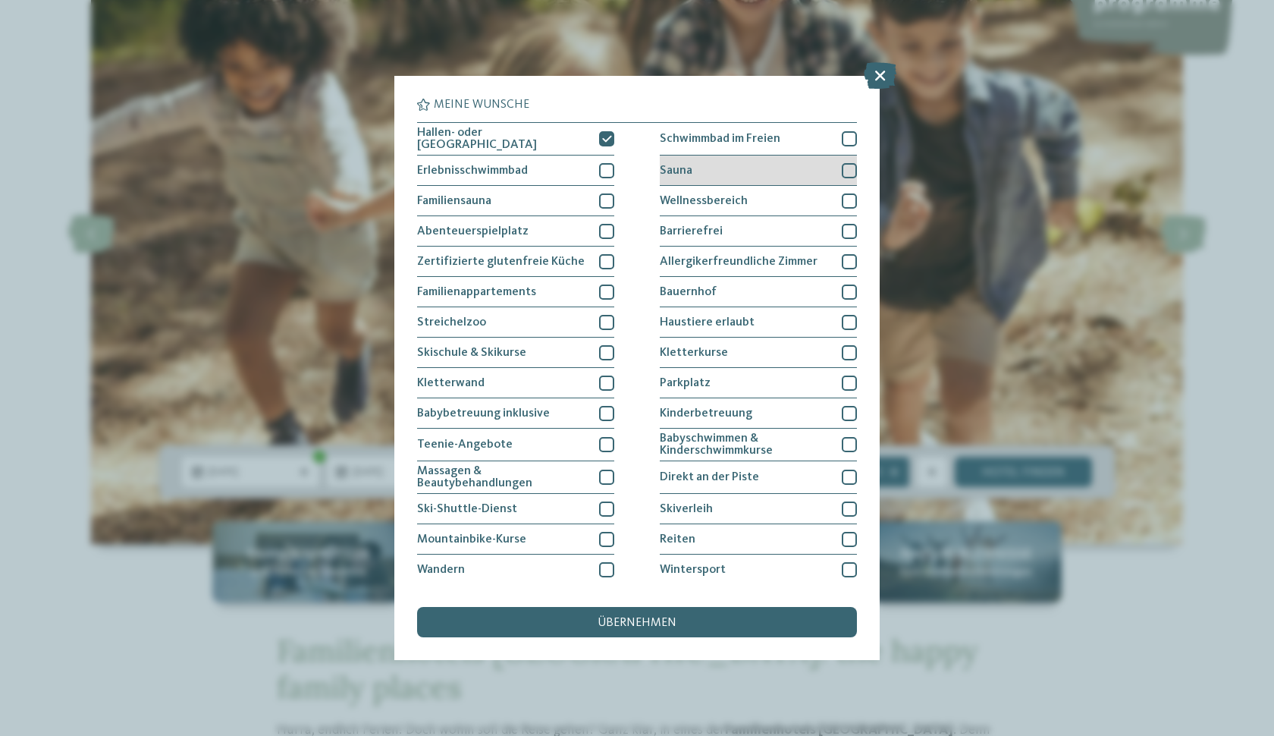
click at [853, 173] on div at bounding box center [849, 170] width 15 height 15
click at [851, 196] on div at bounding box center [849, 200] width 15 height 15
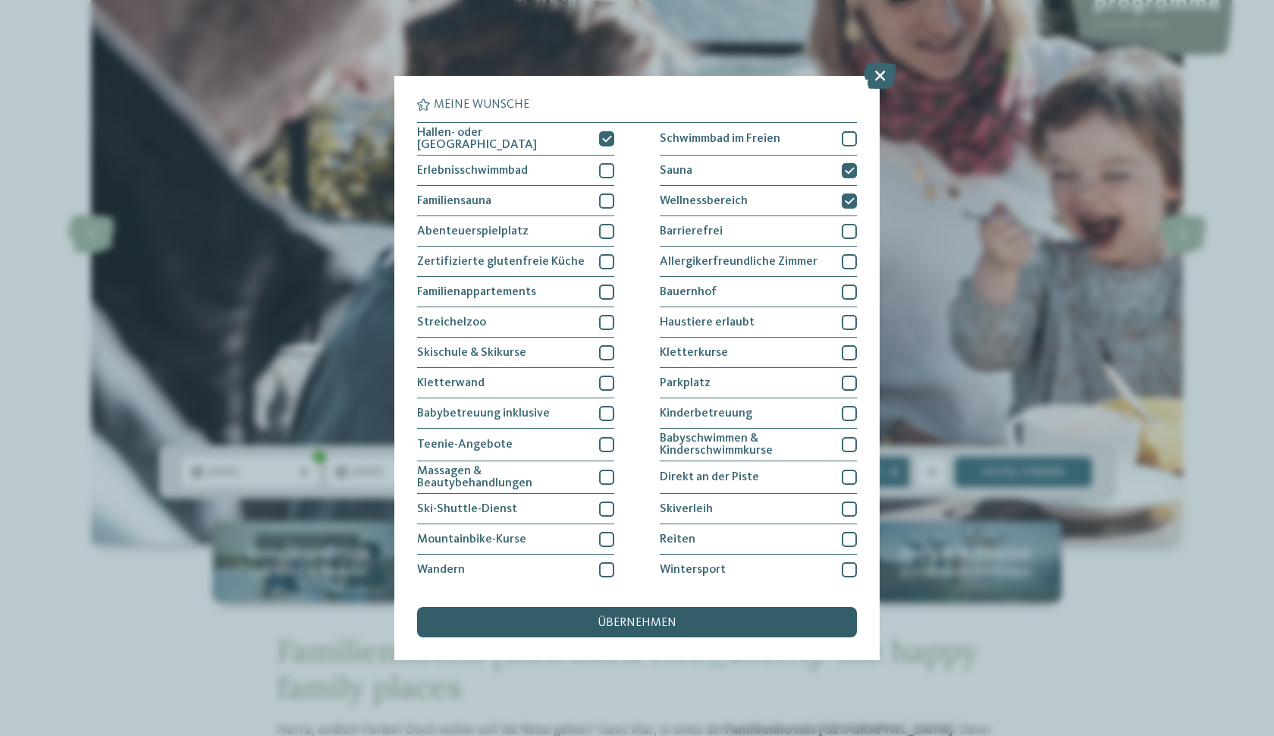
click at [662, 607] on div "übernehmen" at bounding box center [637, 622] width 440 height 30
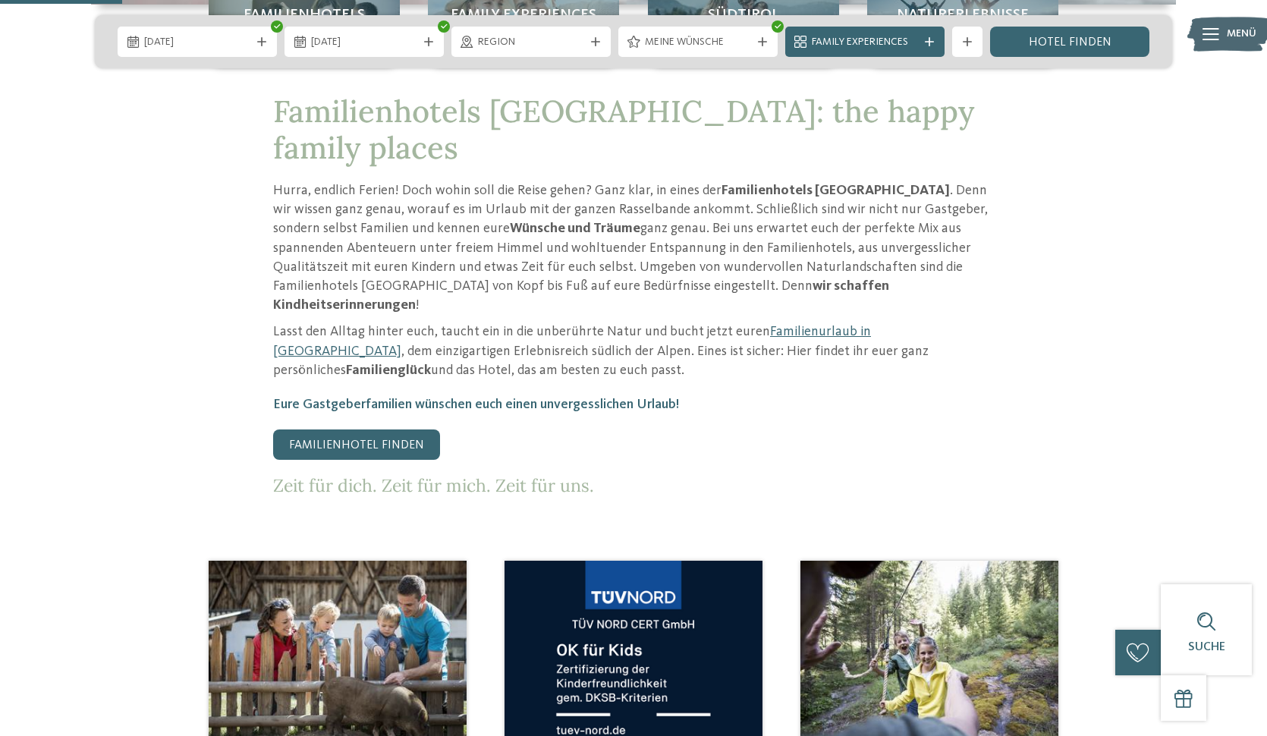
scroll to position [695, 0]
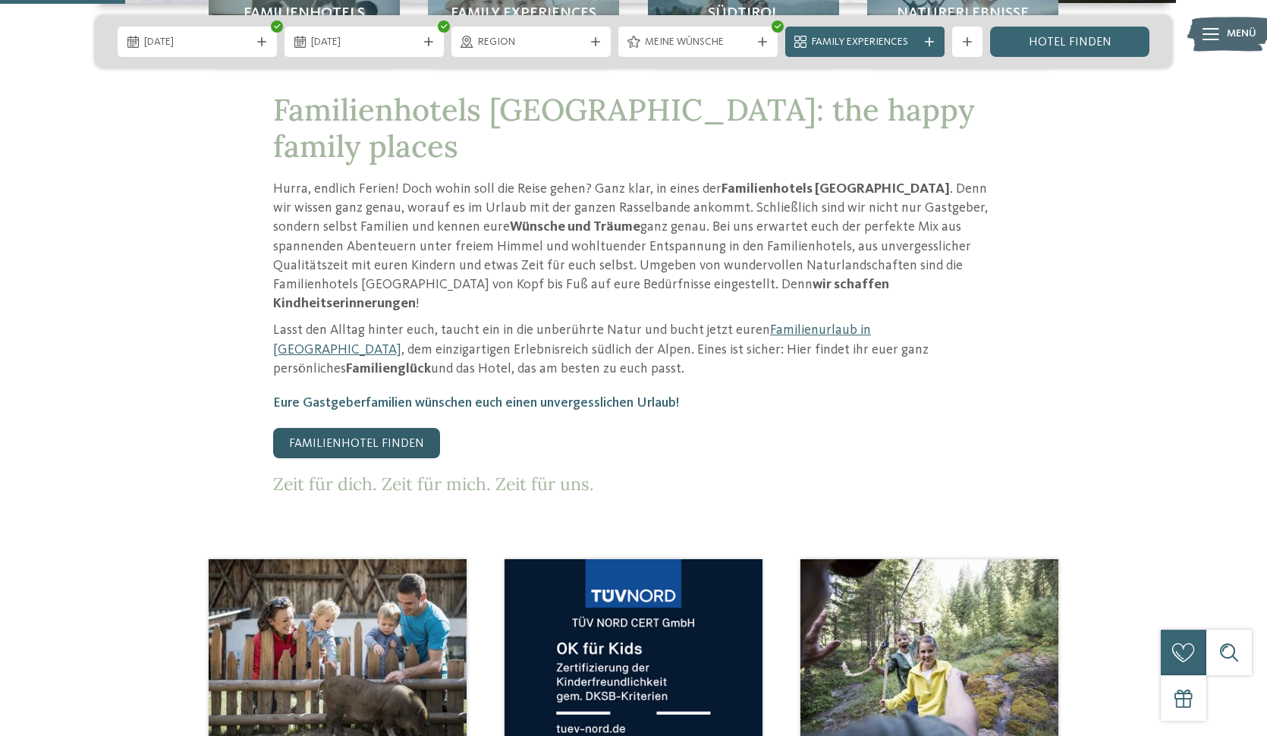
click at [332, 428] on link "Familienhotel finden" at bounding box center [356, 443] width 167 height 30
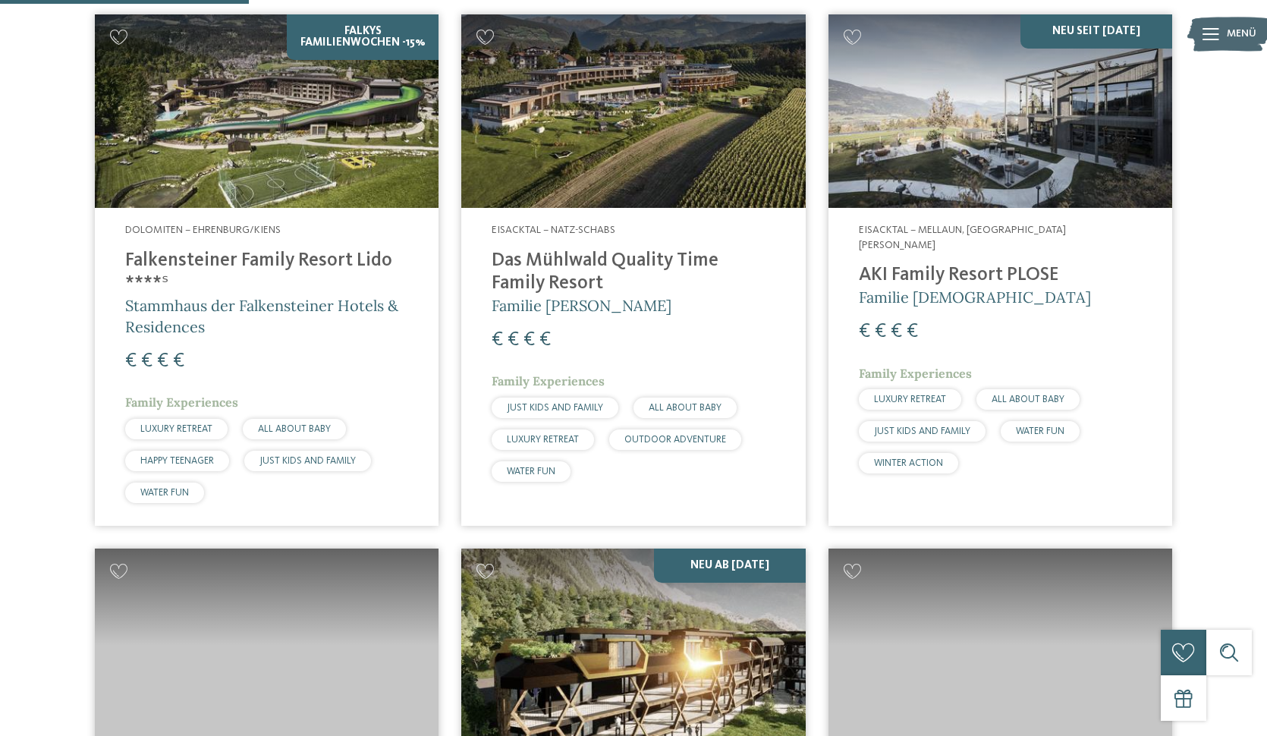
scroll to position [972, 0]
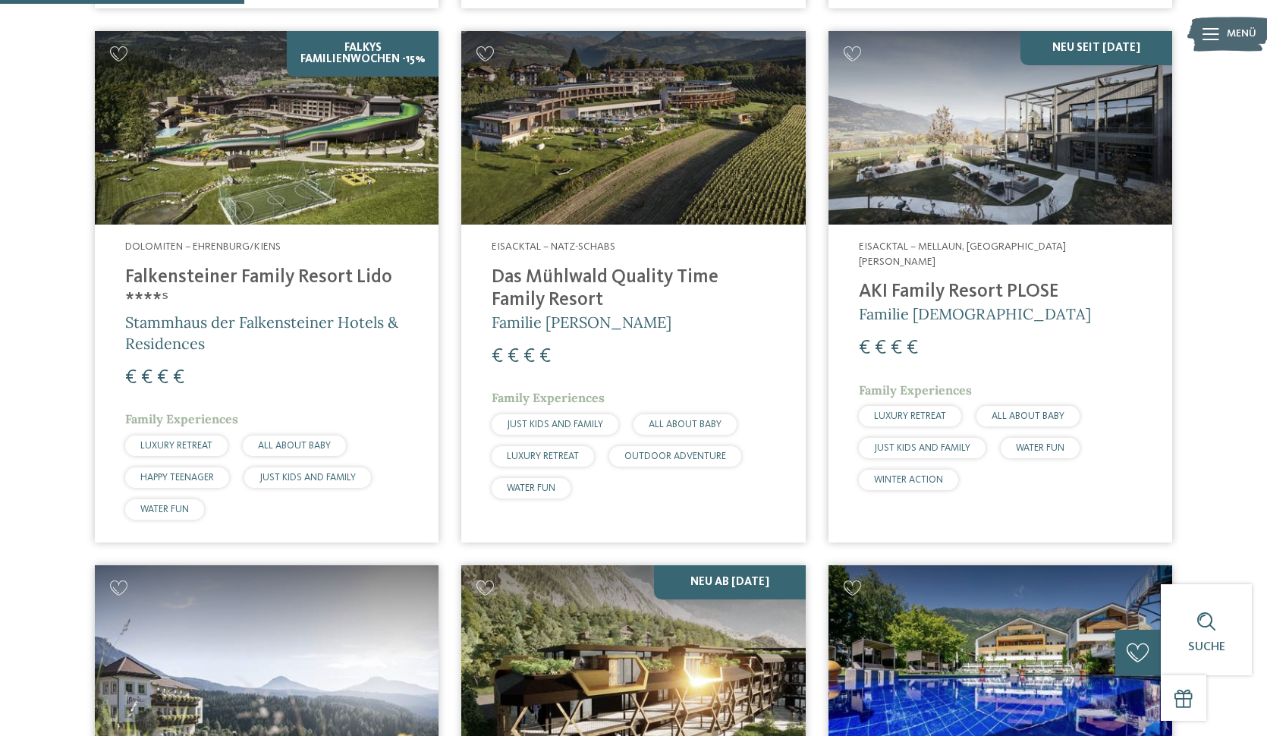
click at [545, 276] on h4 "Das Mühlwald Quality Time Family Resort" at bounding box center [633, 289] width 283 height 46
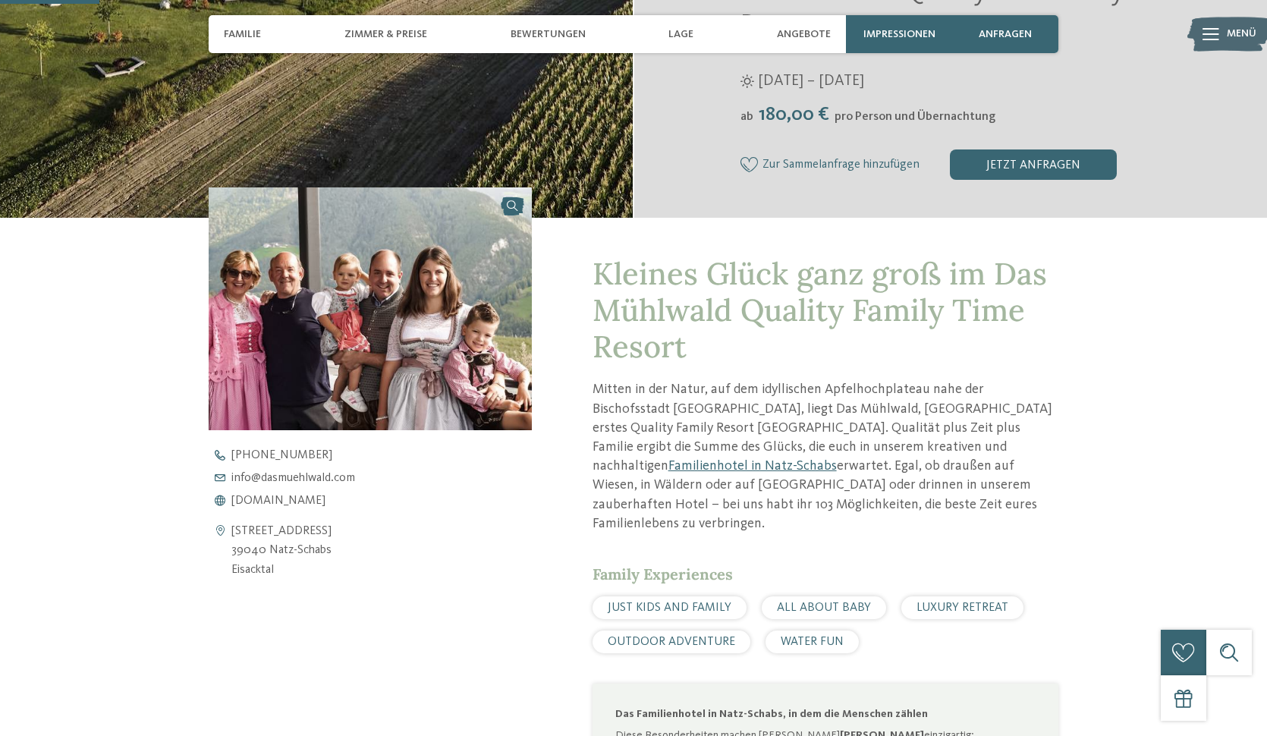
scroll to position [413, 0]
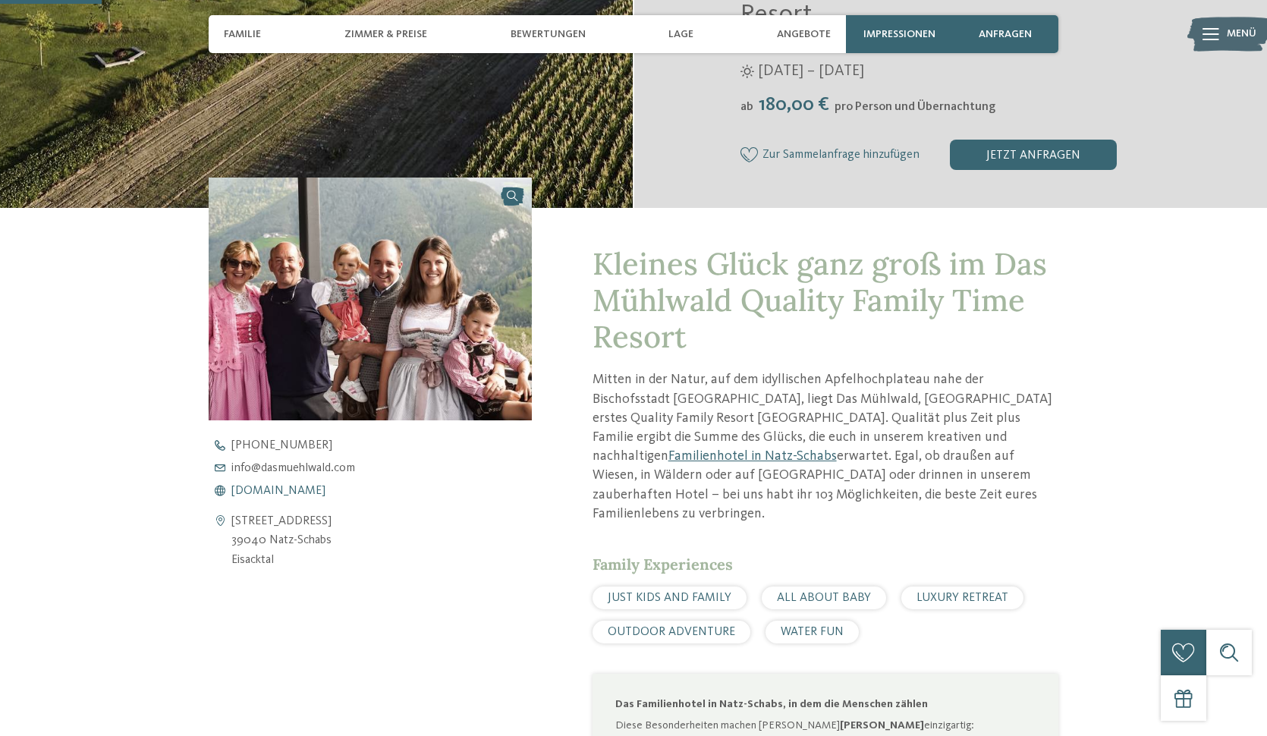
click at [318, 487] on span "www.dasmuehlwald.com" at bounding box center [278, 491] width 94 height 12
